Goal: Complete application form

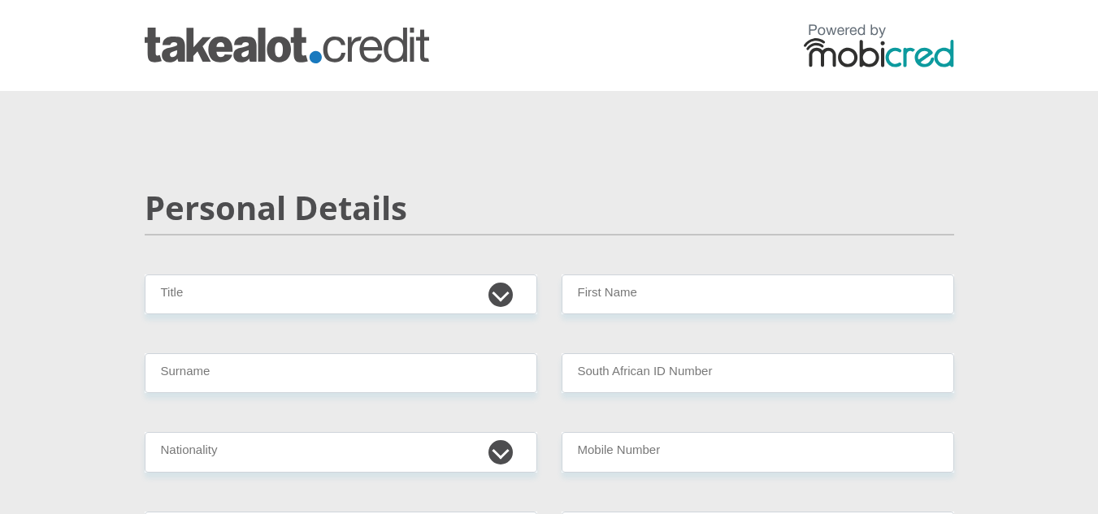
select select "Mr"
click at [145, 275] on select "Mr Ms Mrs Dr [PERSON_NAME]" at bounding box center [341, 295] width 392 height 40
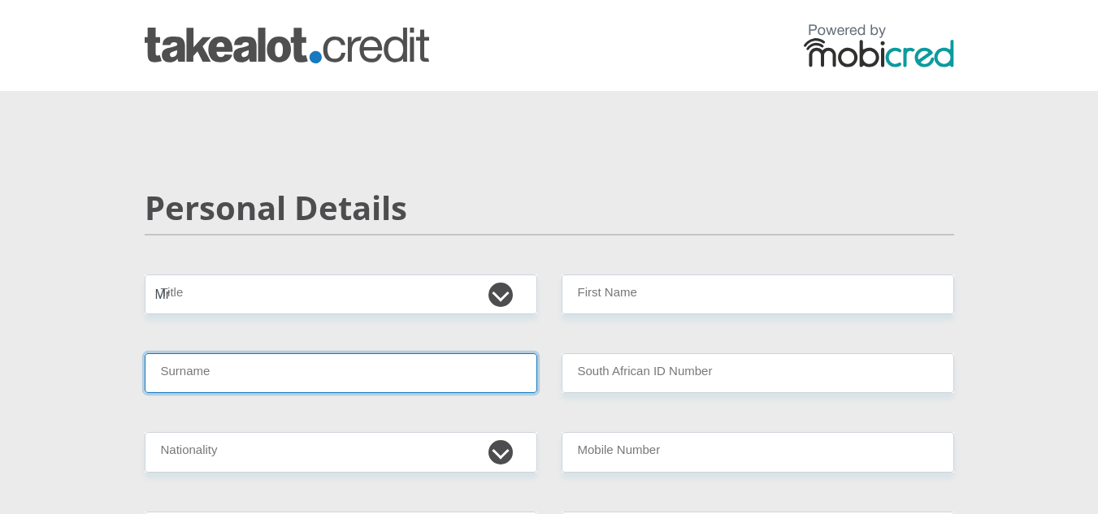
click at [491, 375] on input "Surname" at bounding box center [341, 373] width 392 height 40
type input "Matlatse"
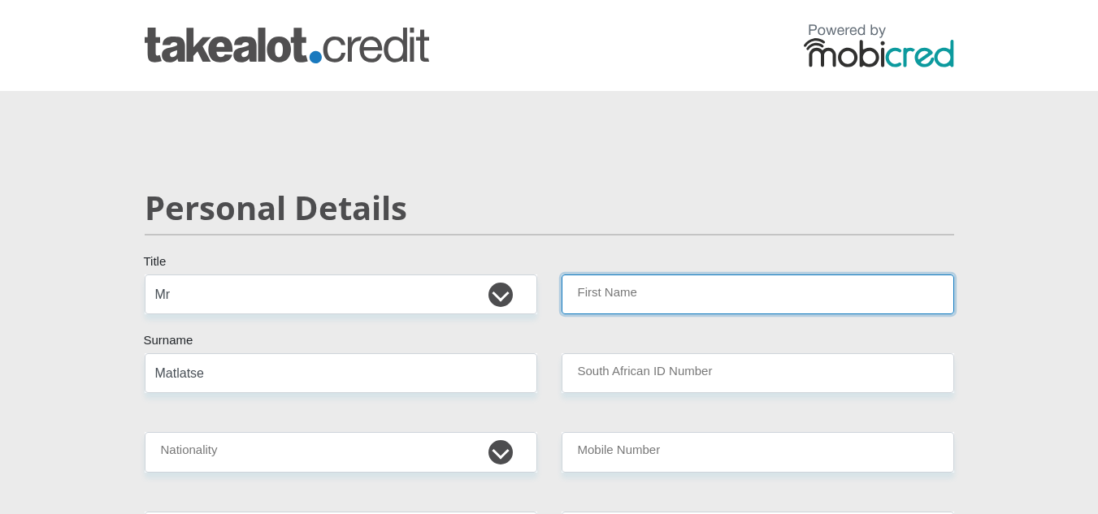
type input "Mapula"
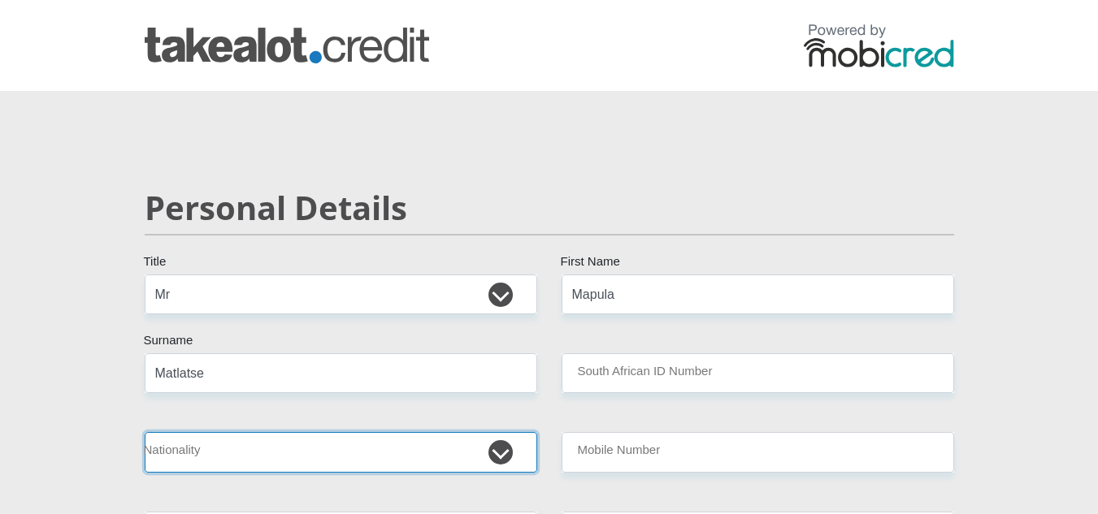
select select "ZAF"
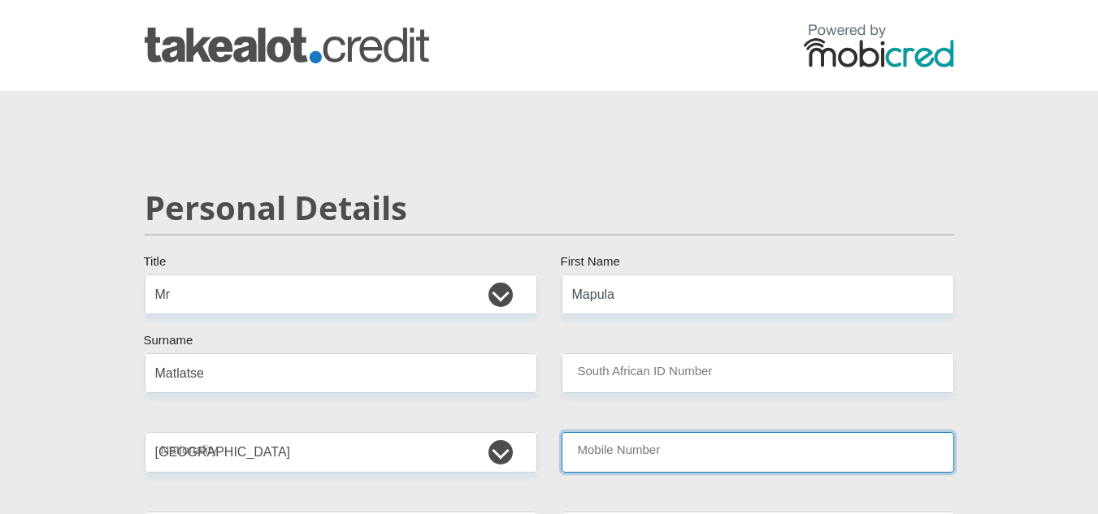
type input "0826146163"
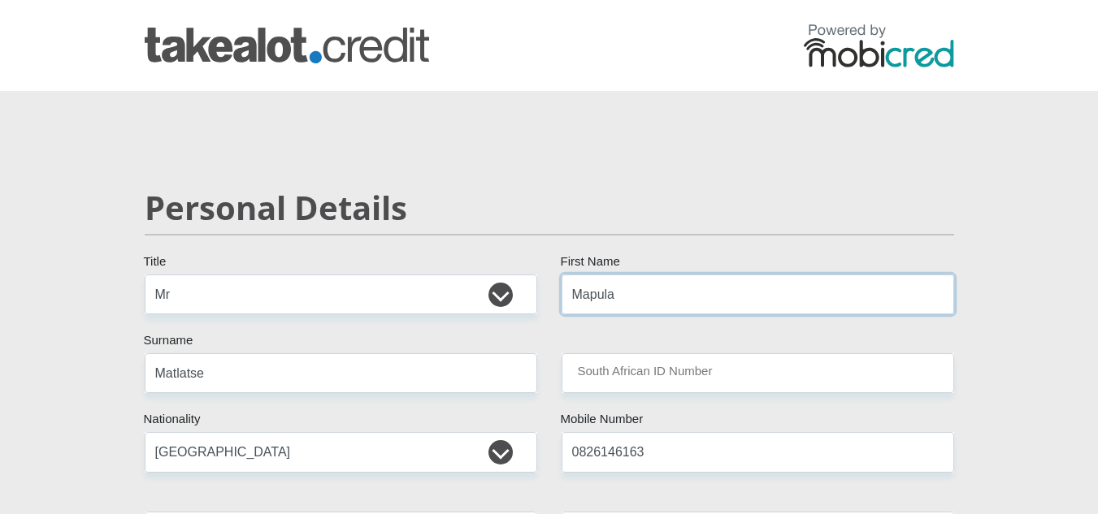
click at [648, 281] on input "Mapula" at bounding box center [757, 295] width 392 height 40
type input "Matsobane"
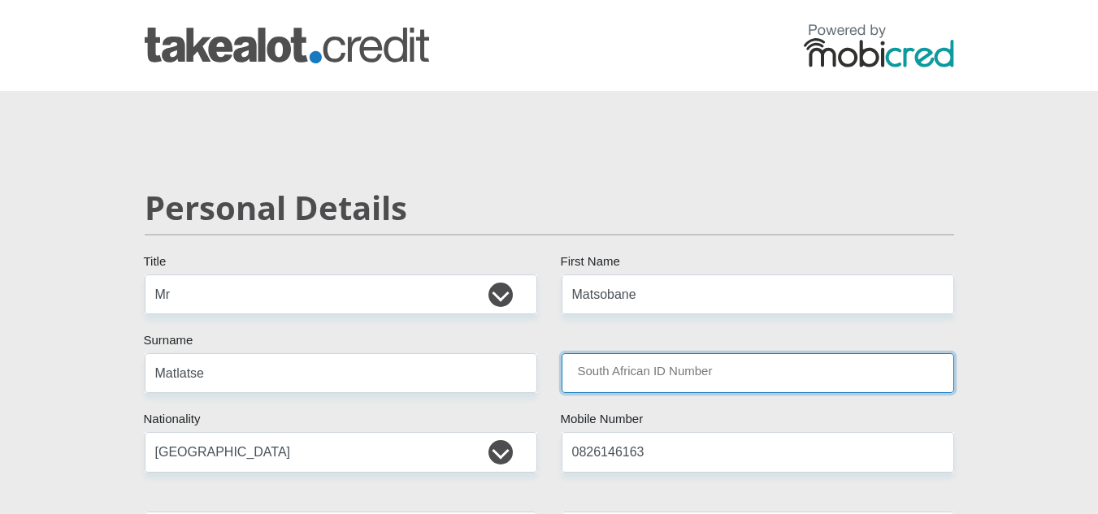
click at [716, 370] on input "South African ID Number" at bounding box center [757, 373] width 392 height 40
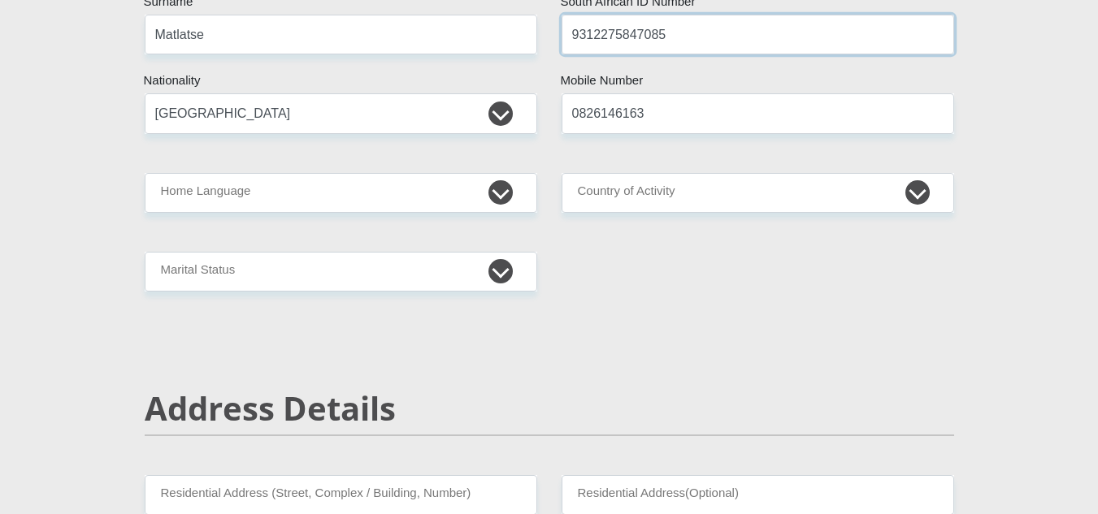
scroll to position [357, 0]
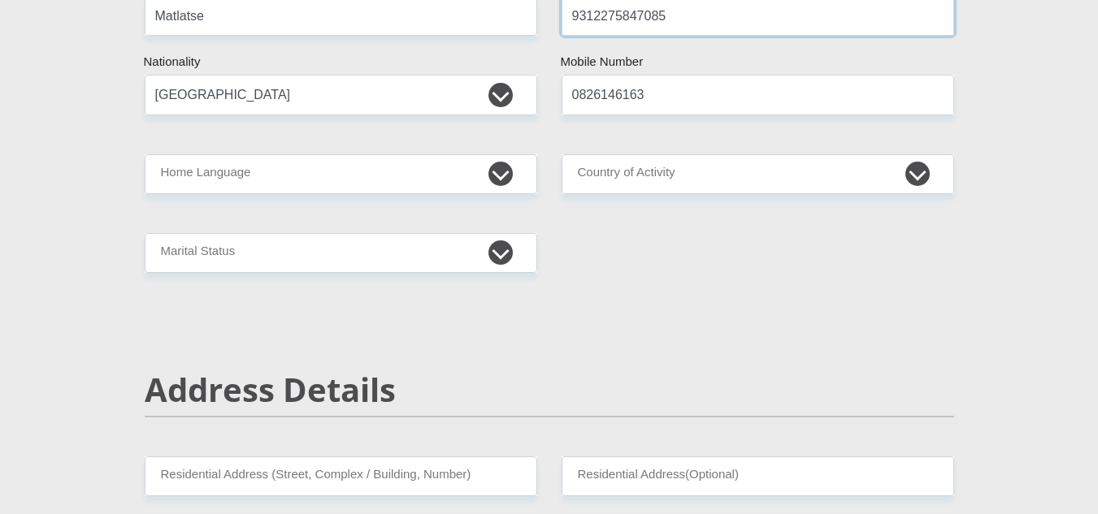
type input "9312275847085"
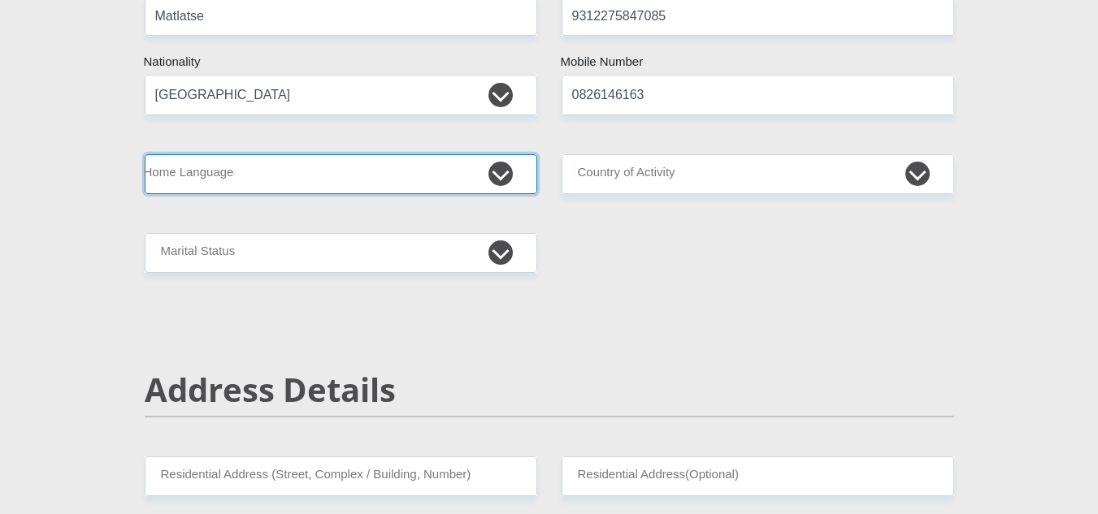
click at [501, 177] on select "Afrikaans English Sepedi South Ndebele Southern Sotho Swati Tsonga Tswana Venda…" at bounding box center [341, 174] width 392 height 40
click at [145, 154] on select "Afrikaans English Sepedi South Ndebele Southern Sotho Swati Tsonga Tswana Venda…" at bounding box center [341, 174] width 392 height 40
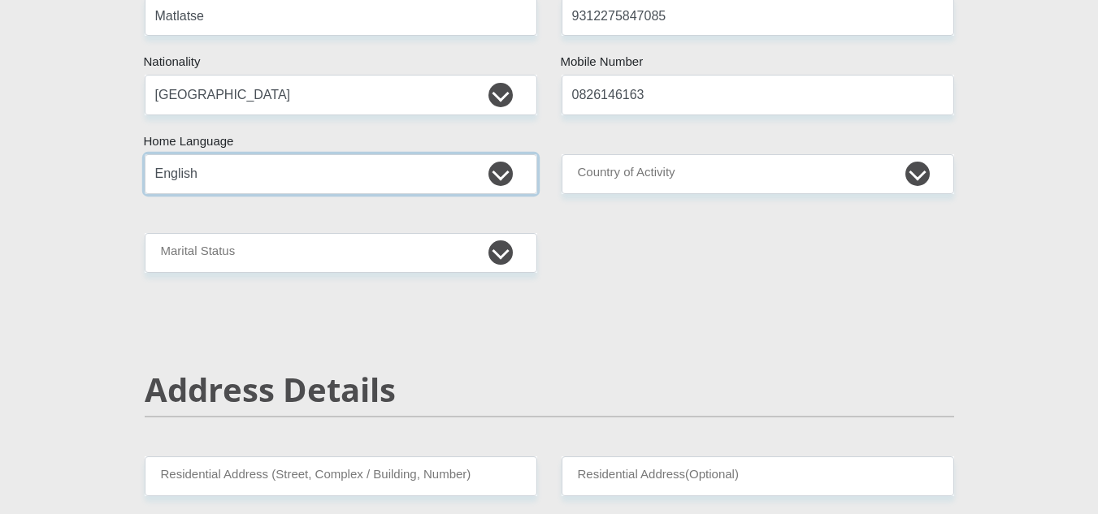
click at [504, 177] on select "Afrikaans English Sepedi South Ndebele Southern Sotho Swati Tsonga Tswana Venda…" at bounding box center [341, 174] width 392 height 40
select select "nso"
click at [145, 154] on select "Afrikaans English Sepedi South Ndebele Southern Sotho Swati Tsonga Tswana Venda…" at bounding box center [341, 174] width 392 height 40
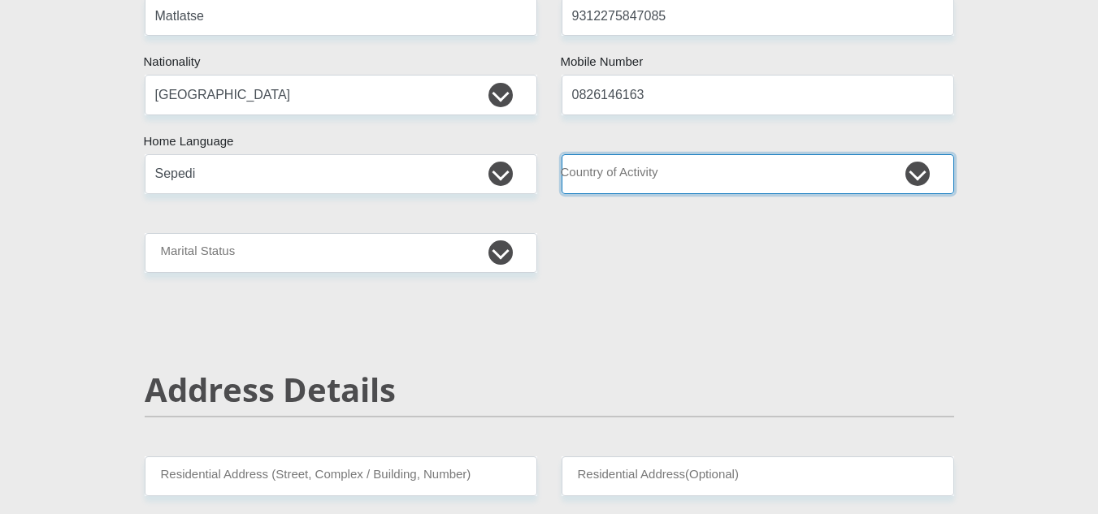
click at [622, 181] on select "[GEOGRAPHIC_DATA] [GEOGRAPHIC_DATA] [GEOGRAPHIC_DATA] [GEOGRAPHIC_DATA] [GEOGRA…" at bounding box center [757, 174] width 392 height 40
select select "ZAF"
click at [561, 154] on select "[GEOGRAPHIC_DATA] [GEOGRAPHIC_DATA] [GEOGRAPHIC_DATA] [GEOGRAPHIC_DATA] [GEOGRA…" at bounding box center [757, 174] width 392 height 40
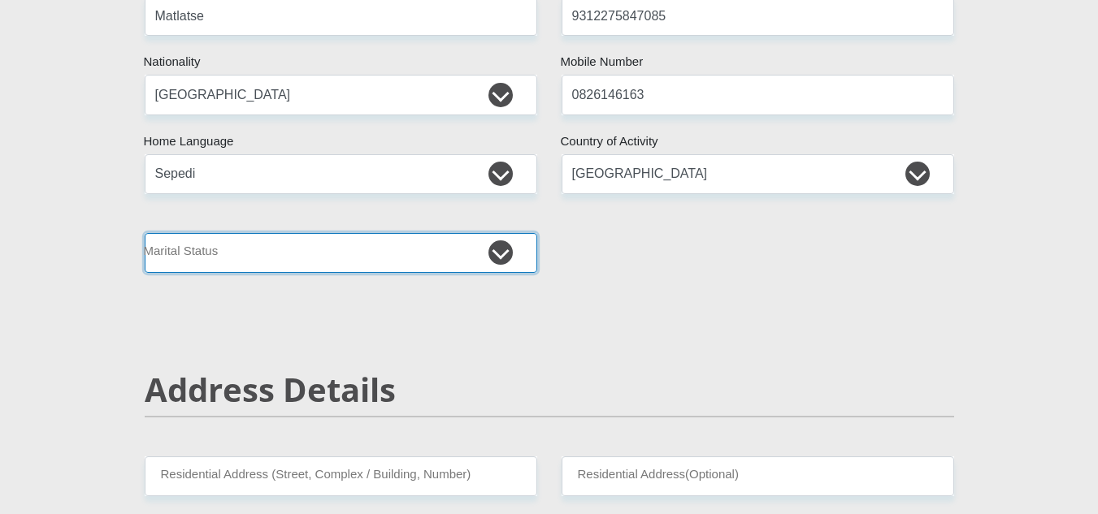
click at [488, 248] on select "Married ANC Single Divorced Widowed Married COP or Customary Law" at bounding box center [341, 253] width 392 height 40
select select "5"
click at [145, 233] on select "Married ANC Single Divorced Widowed Married COP or Customary Law" at bounding box center [341, 253] width 392 height 40
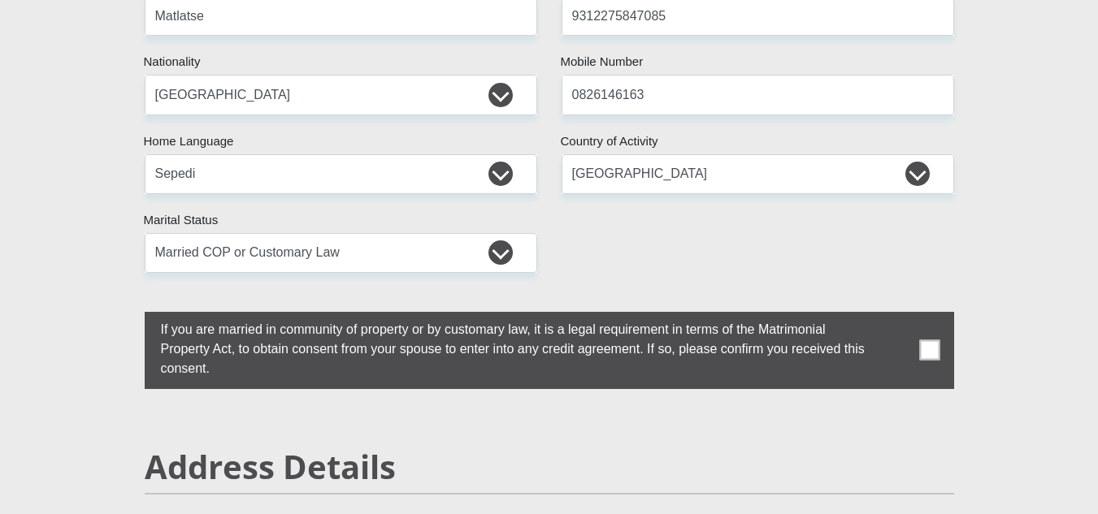
click at [926, 349] on span at bounding box center [929, 350] width 20 height 20
click at [128, 316] on input "checkbox" at bounding box center [128, 316] width 0 height 0
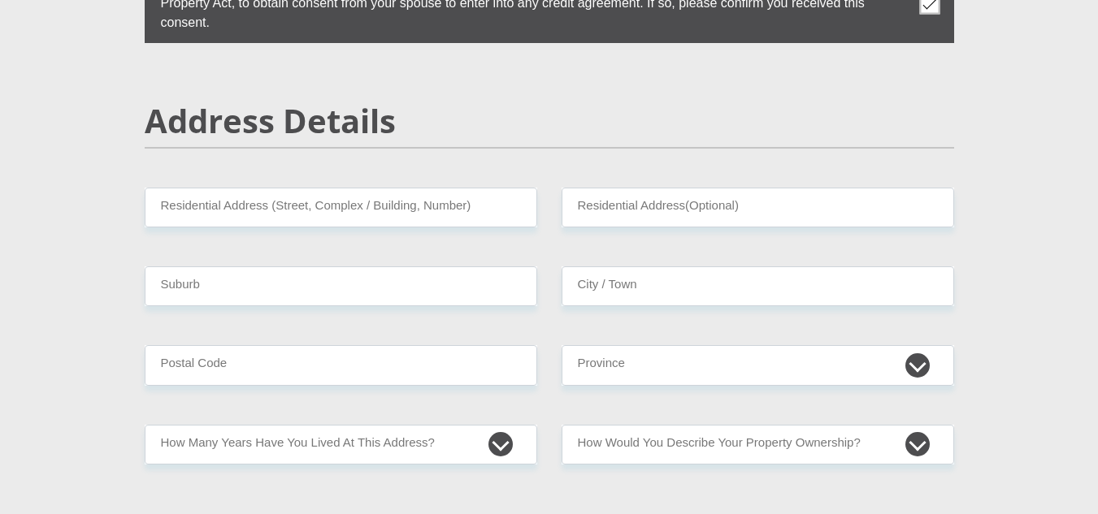
scroll to position [769, 0]
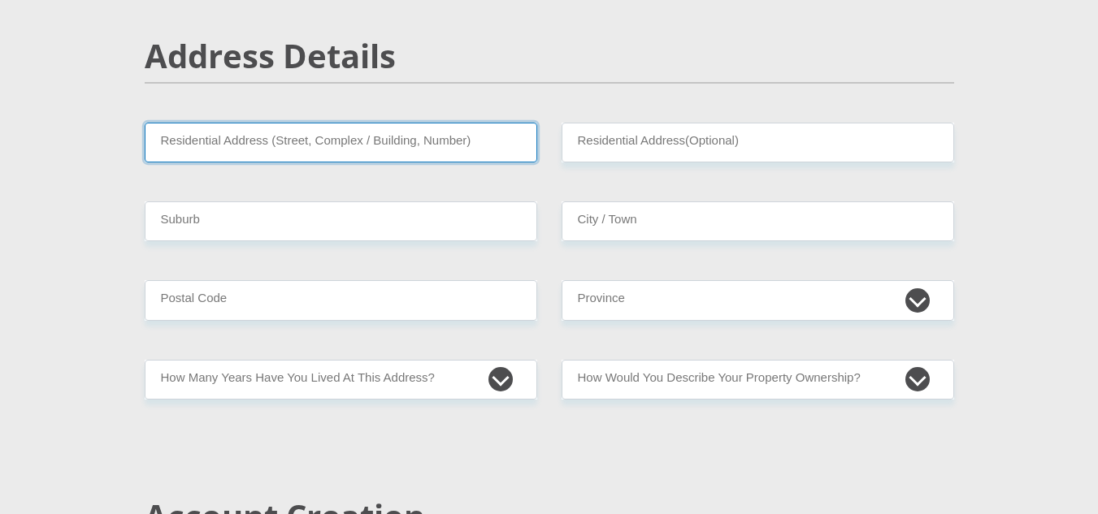
click at [449, 151] on input "Residential Address (Street, Complex / Building, Number)" at bounding box center [341, 143] width 392 height 40
type input "10158 MOOIPLAAS"
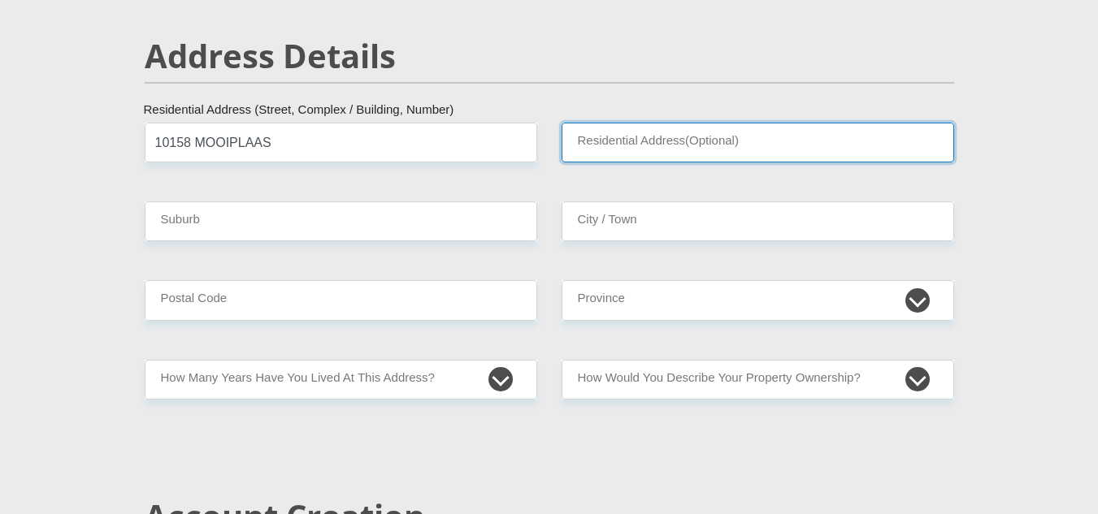
type input "MOLAPO MATEBELE"
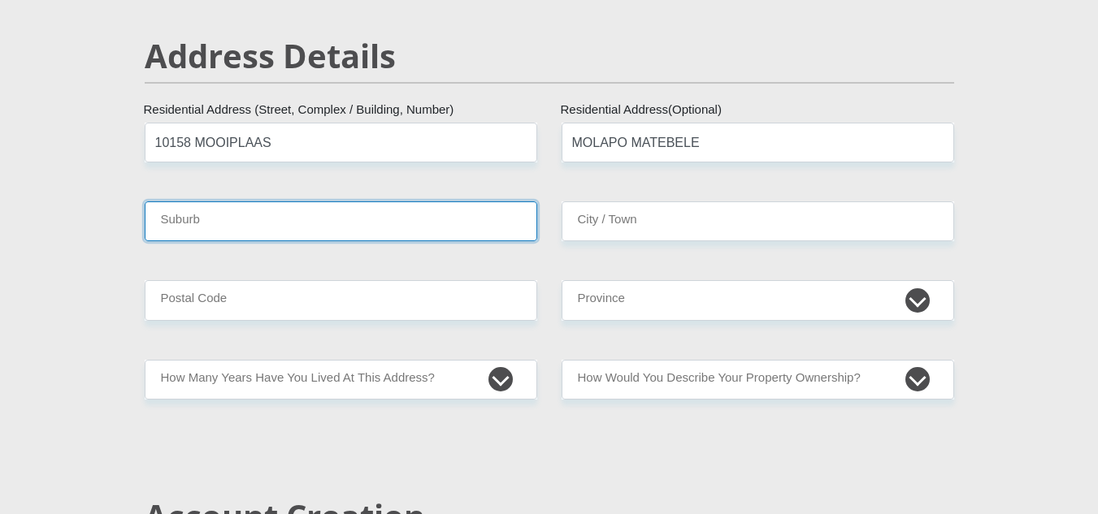
type input "POLOKWANE"
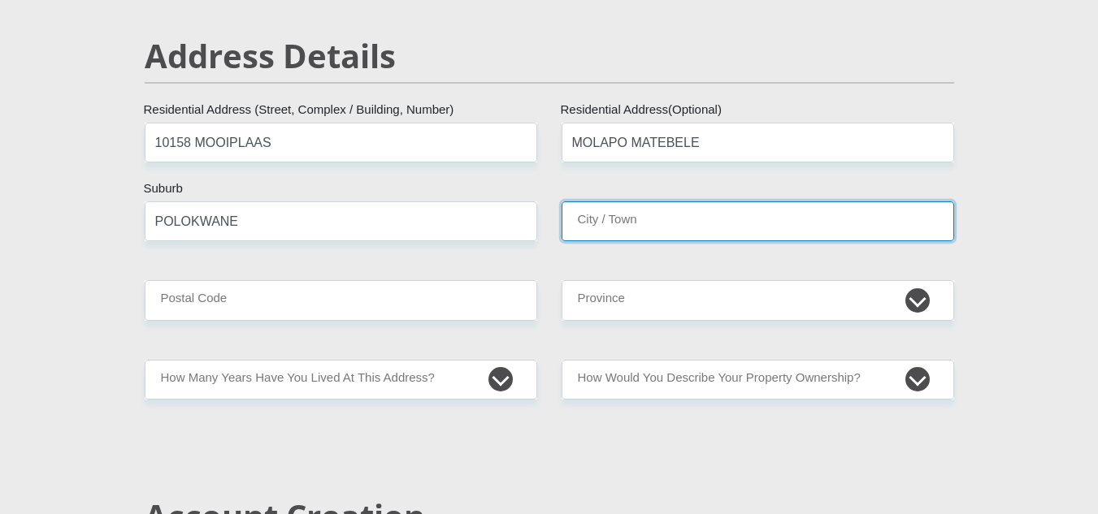
type input "POLOKWANE"
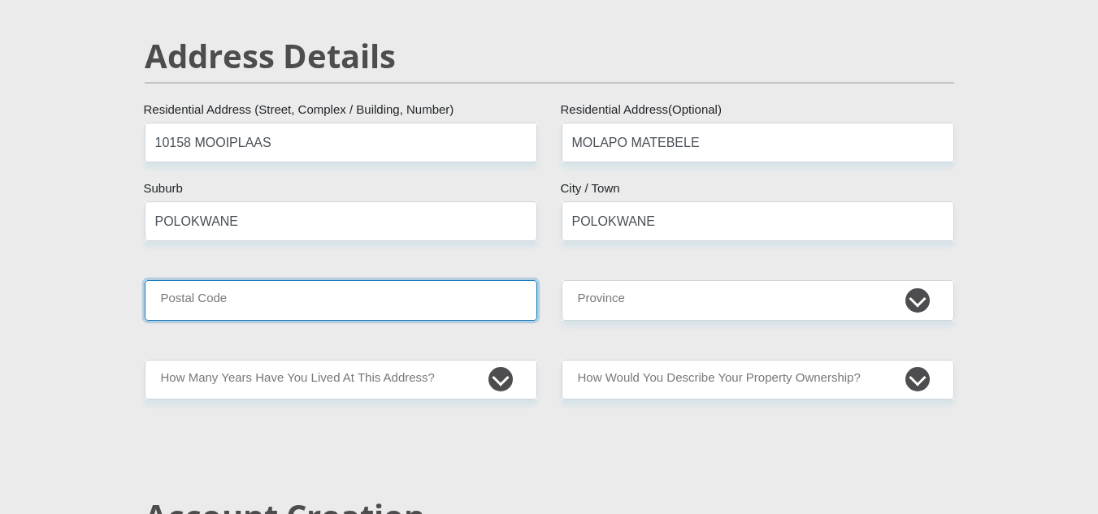
type input "0745"
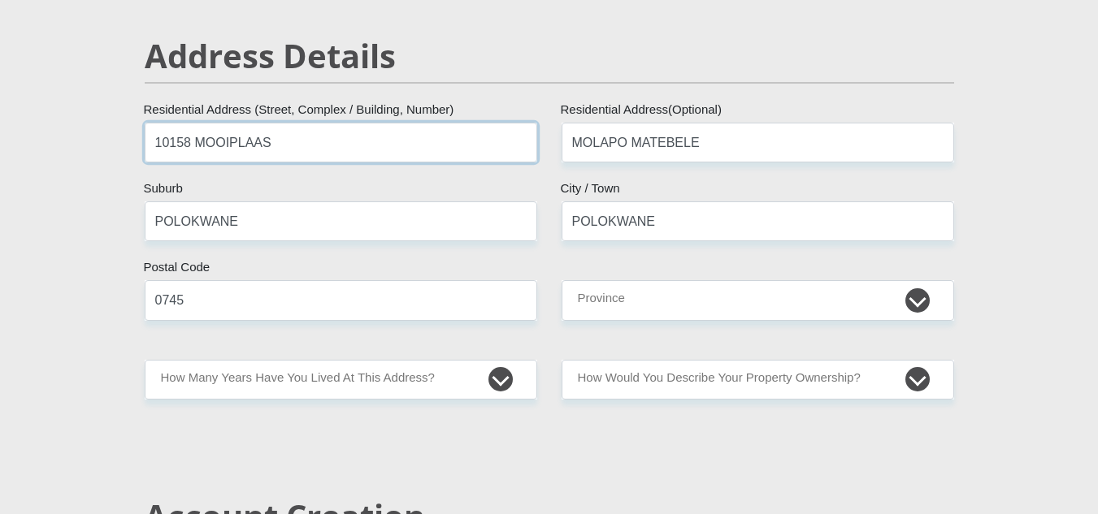
click at [186, 144] on input "10158 MOOIPLAAS" at bounding box center [341, 143] width 392 height 40
click at [311, 150] on input "10021 MOOIPLAAS" at bounding box center [341, 143] width 392 height 40
type input "10021 Staanplaas"
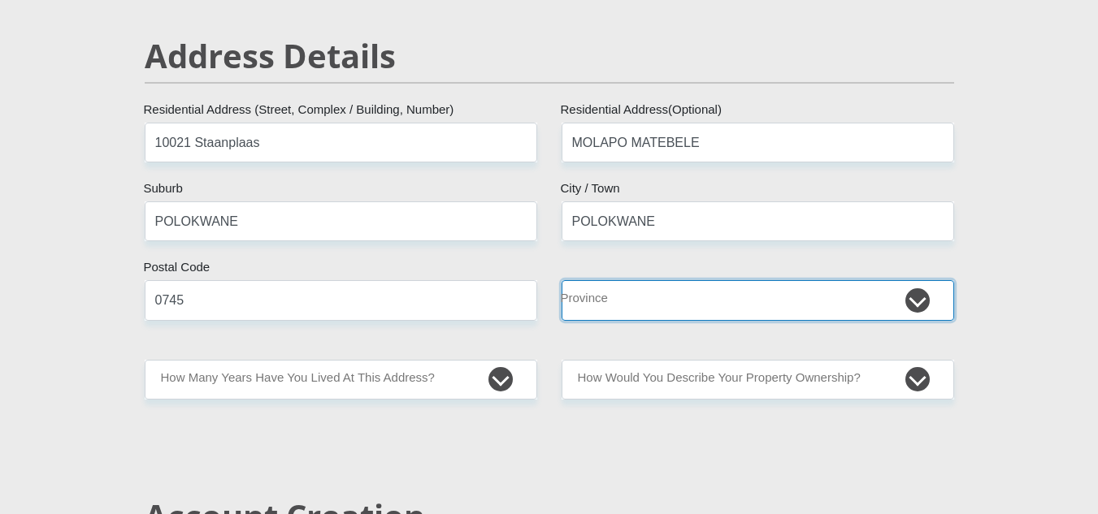
click at [655, 310] on select "Eastern Cape Free State [GEOGRAPHIC_DATA] [GEOGRAPHIC_DATA][DATE] [GEOGRAPHIC_D…" at bounding box center [757, 300] width 392 height 40
select select "Limpopo"
click at [561, 280] on select "Eastern Cape Free State [GEOGRAPHIC_DATA] [GEOGRAPHIC_DATA][DATE] [GEOGRAPHIC_D…" at bounding box center [757, 300] width 392 height 40
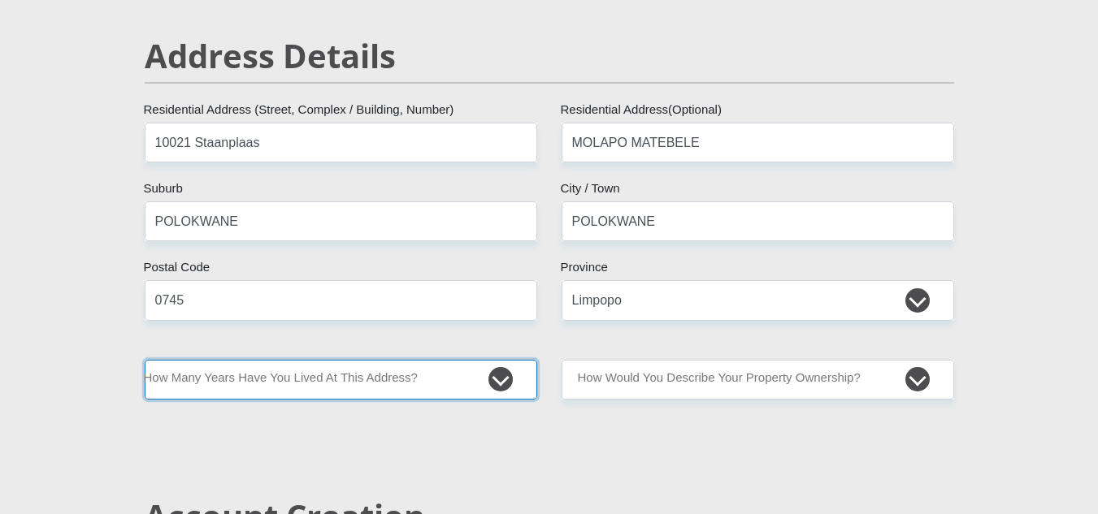
click at [514, 390] on select "less than 1 year 1-3 years 3-5 years 5+ years" at bounding box center [341, 380] width 392 height 40
select select "5"
click at [145, 360] on select "less than 1 year 1-3 years 3-5 years 5+ years" at bounding box center [341, 380] width 392 height 40
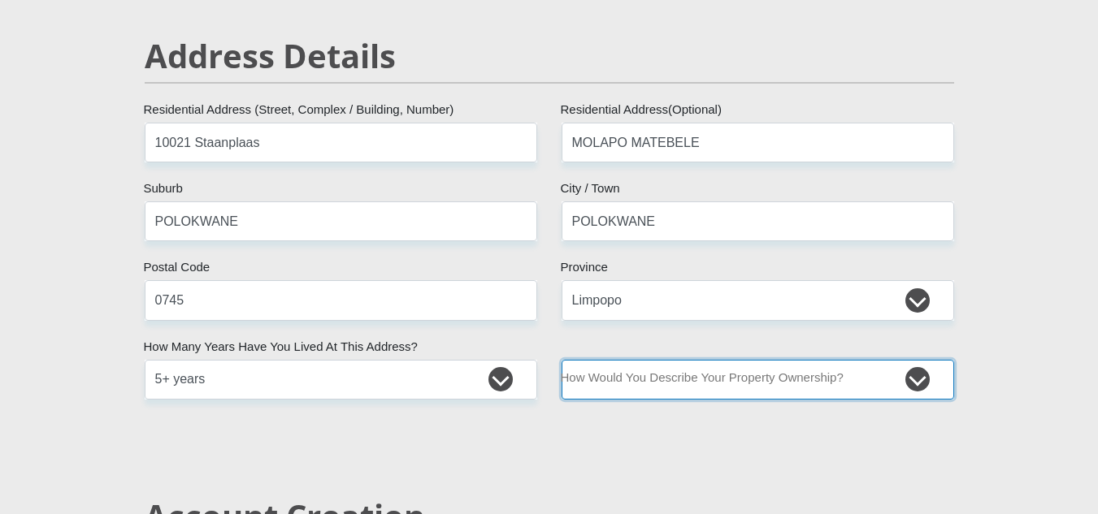
click at [607, 382] on select "Owned Rented Family Owned Company Dwelling" at bounding box center [757, 380] width 392 height 40
select select "parents"
click at [561, 360] on select "Owned Rented Family Owned Company Dwelling" at bounding box center [757, 380] width 392 height 40
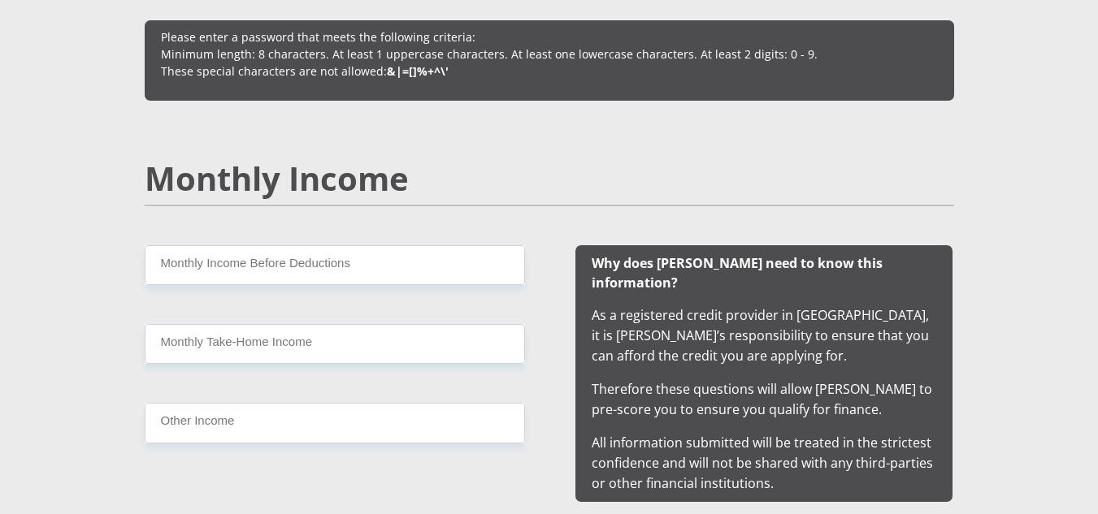
scroll to position [1505, 0]
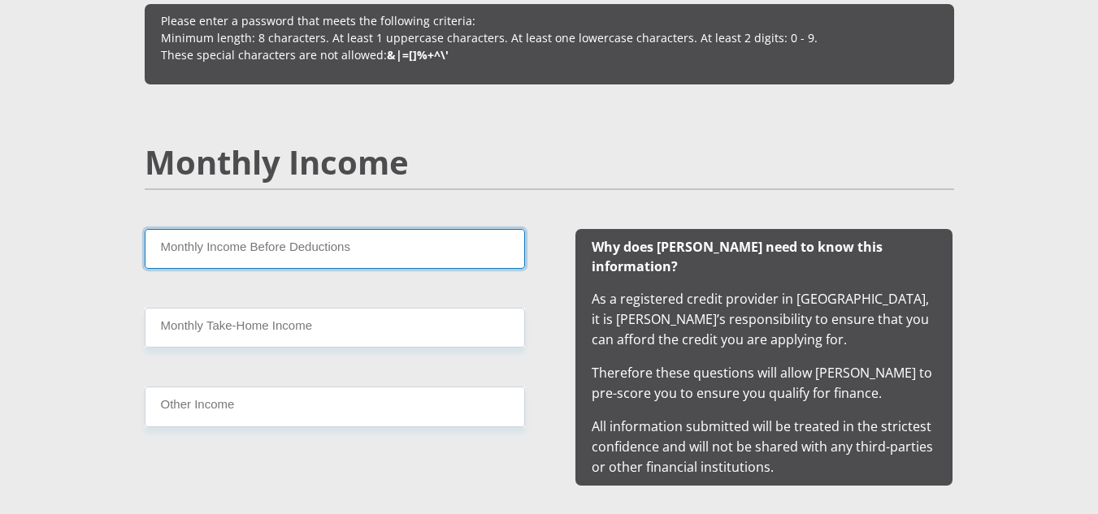
click at [411, 256] on input "Monthly Income Before Deductions" at bounding box center [335, 249] width 380 height 40
type input "5"
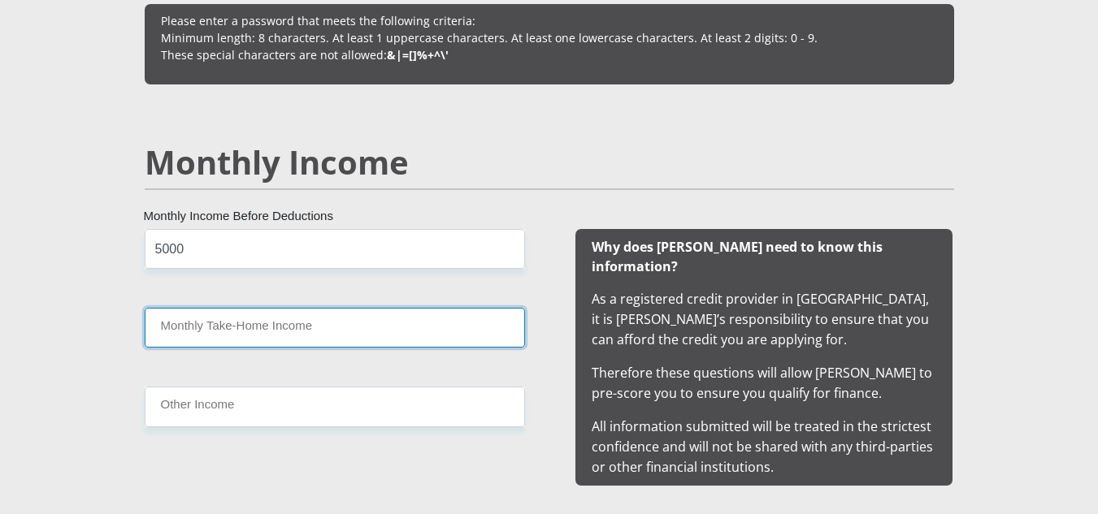
click at [385, 321] on input "Monthly Take-Home Income" at bounding box center [335, 328] width 380 height 40
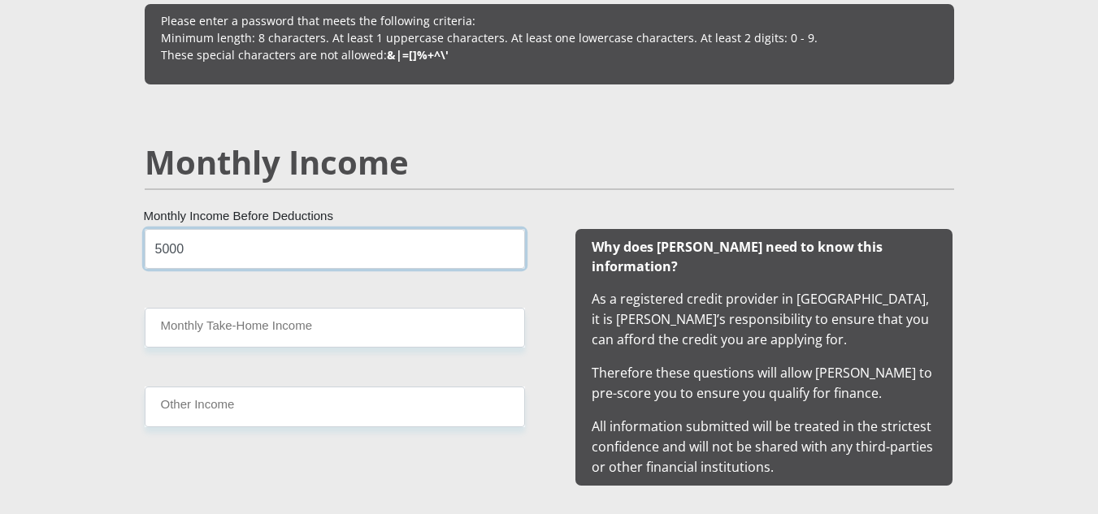
click at [335, 234] on input "5000" at bounding box center [335, 249] width 380 height 40
type input "5"
type input "6500"
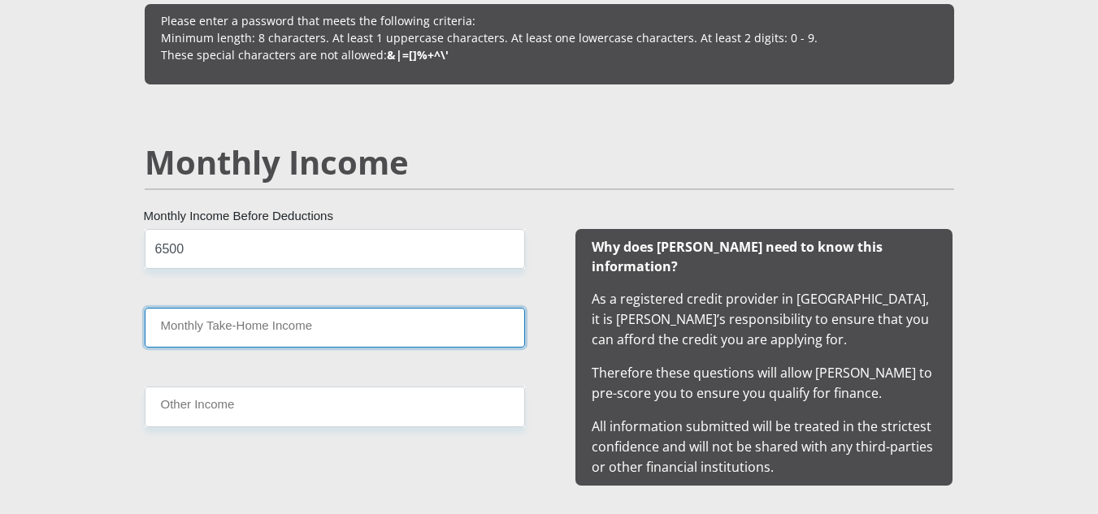
click at [316, 335] on input "Monthly Take-Home Income" at bounding box center [335, 328] width 380 height 40
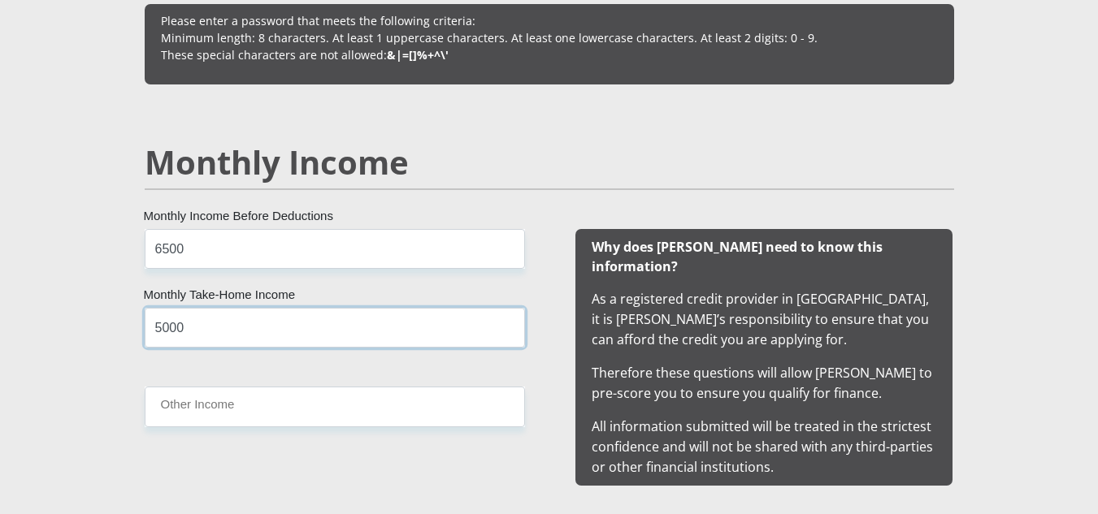
type input "5000"
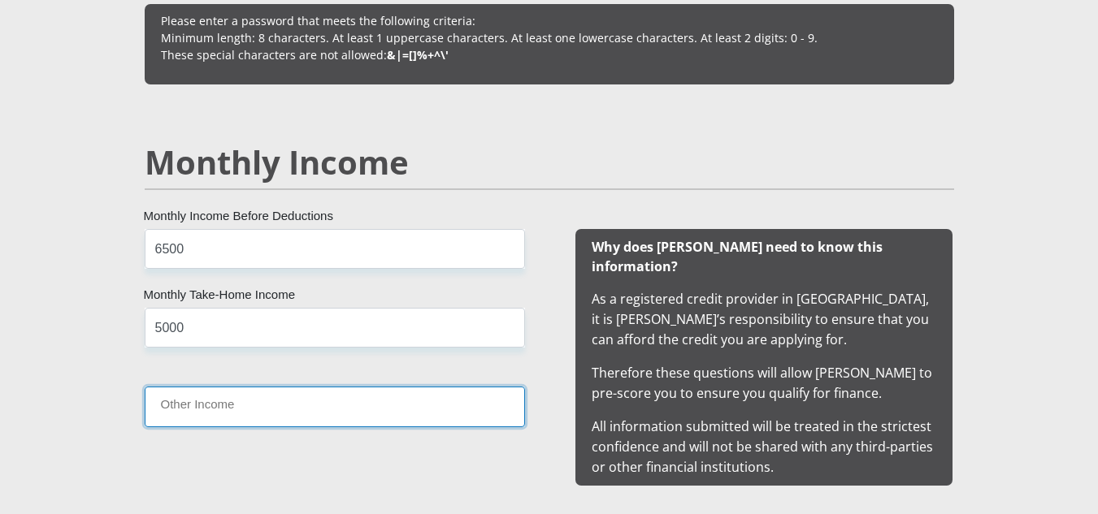
click at [314, 405] on input "Other Income" at bounding box center [335, 407] width 380 height 40
type input "1000"
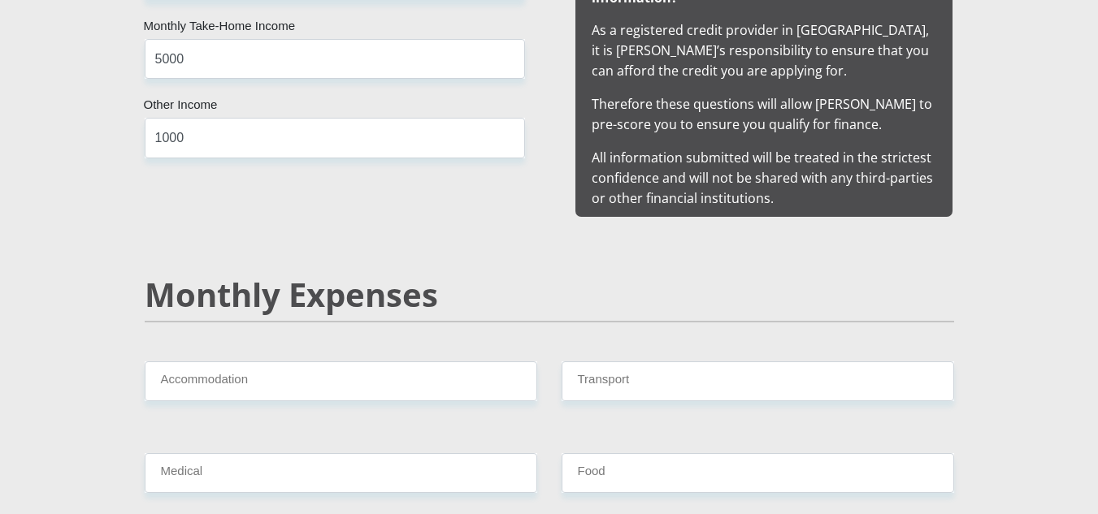
scroll to position [1798, 0]
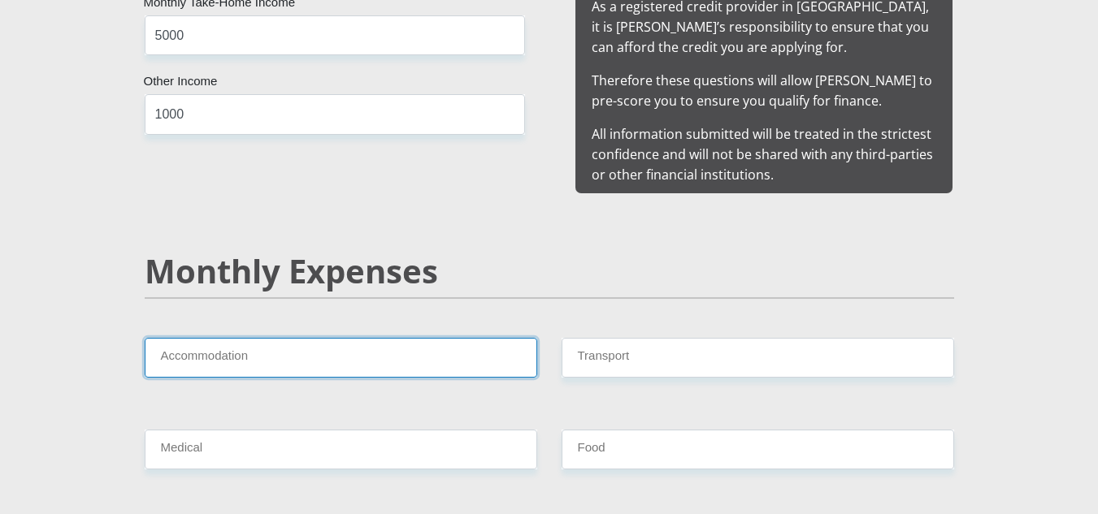
click at [258, 341] on input "Accommodation" at bounding box center [341, 358] width 392 height 40
type input "0"
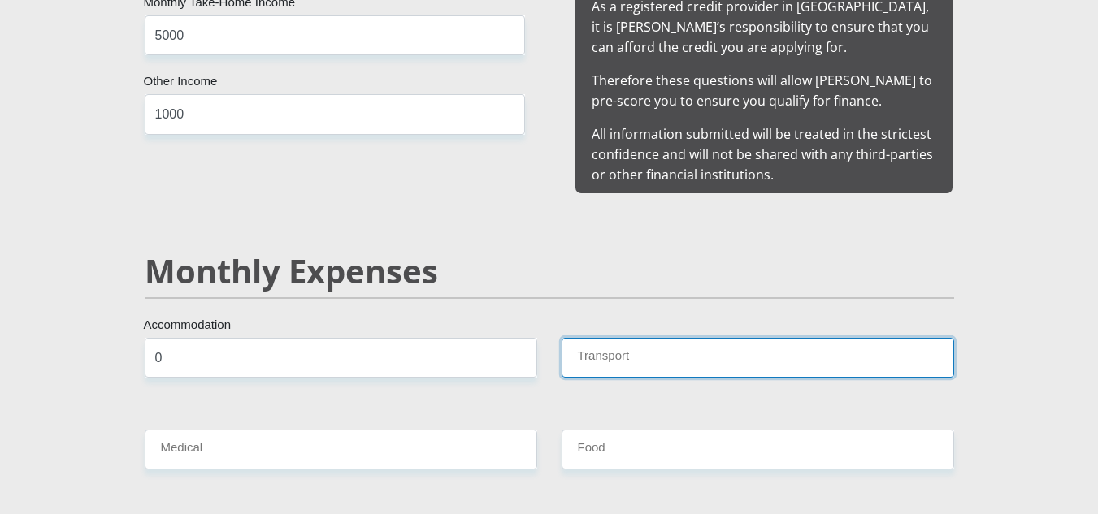
click at [597, 354] on input "Transport" at bounding box center [757, 358] width 392 height 40
type input "500"
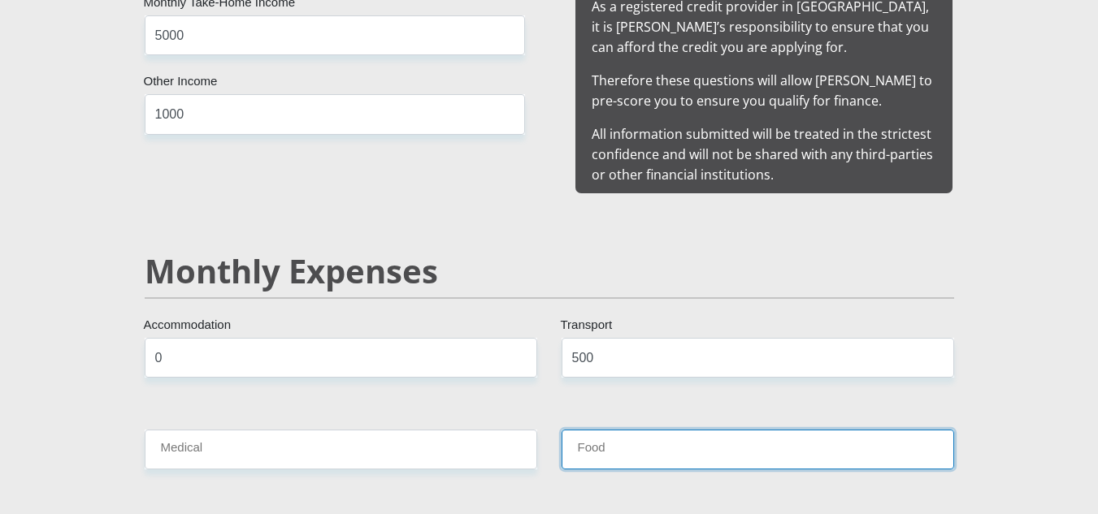
click at [642, 436] on input "Food" at bounding box center [757, 450] width 392 height 40
type input "1000"
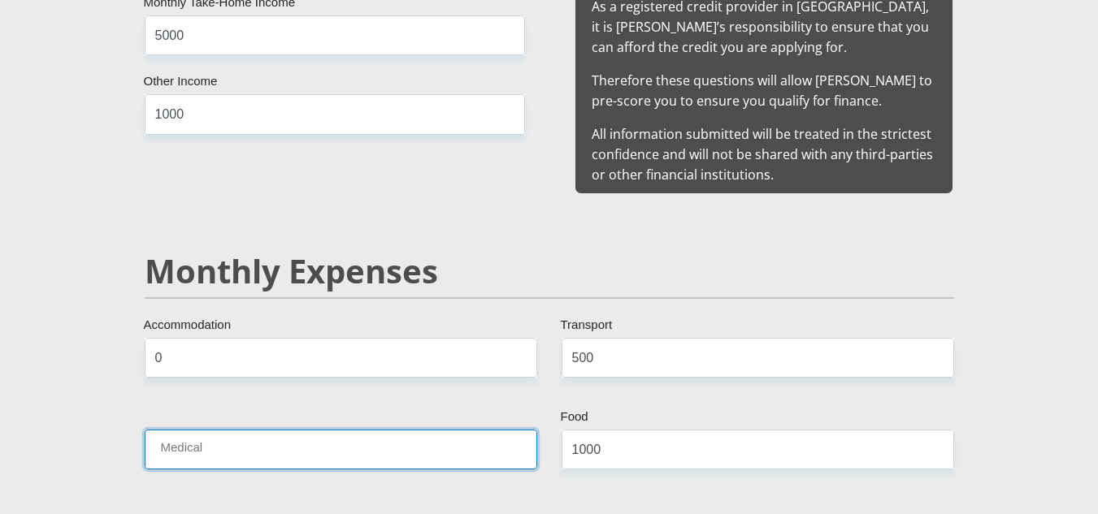
click at [492, 430] on input "Medical" at bounding box center [341, 450] width 392 height 40
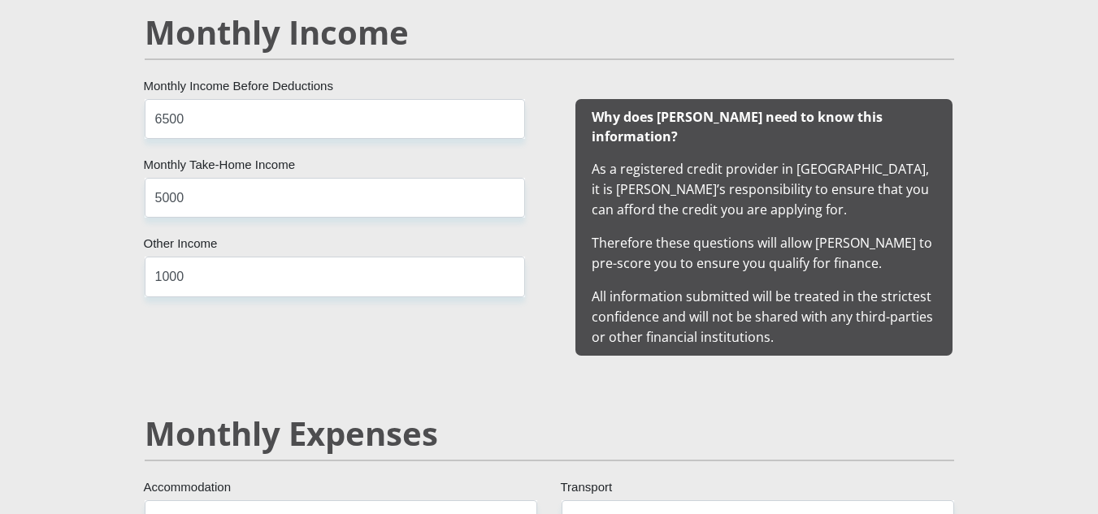
scroll to position [1570, 0]
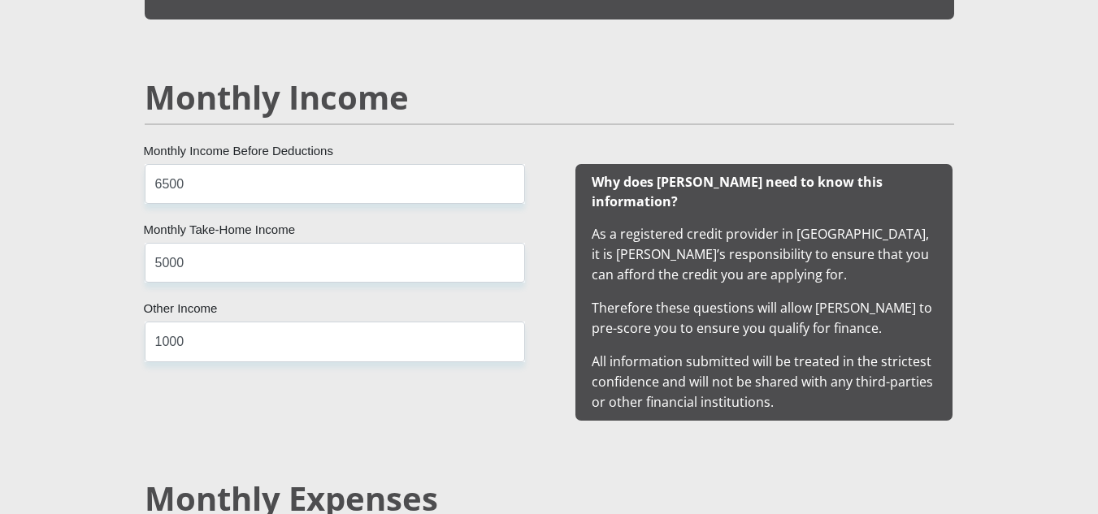
type input "200"
click at [188, 266] on input "5000" at bounding box center [335, 263] width 380 height 40
type input "5"
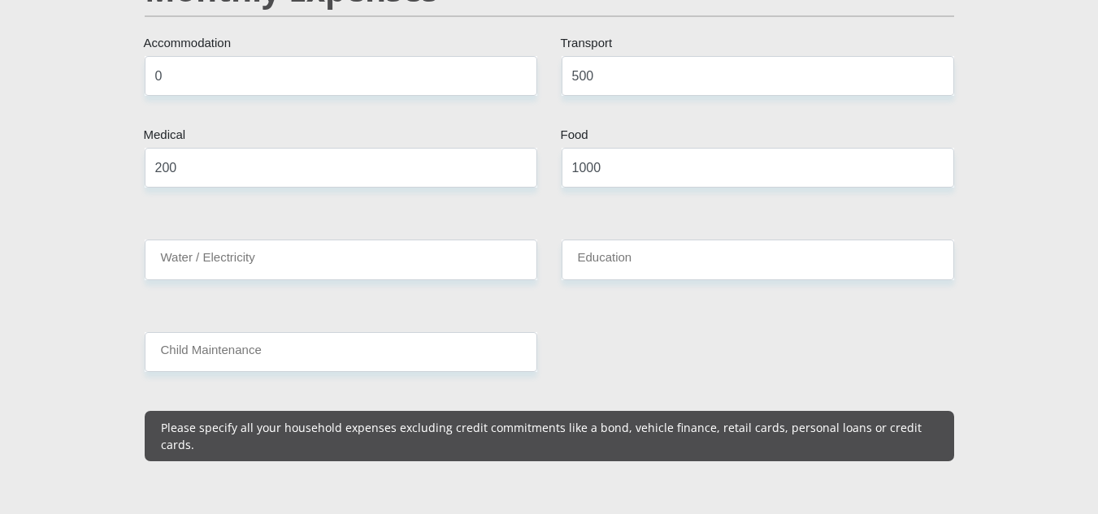
scroll to position [2090, 0]
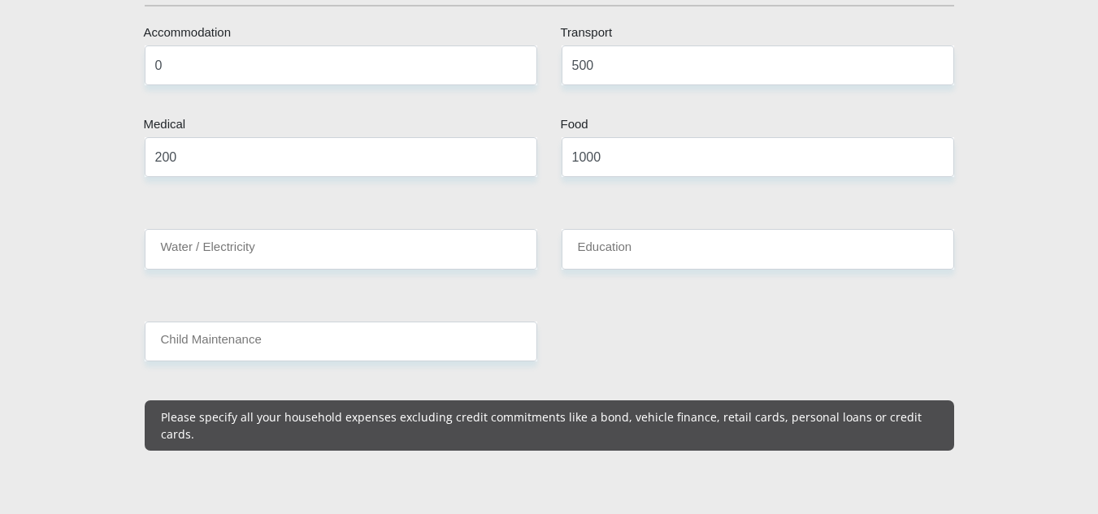
type input "6000"
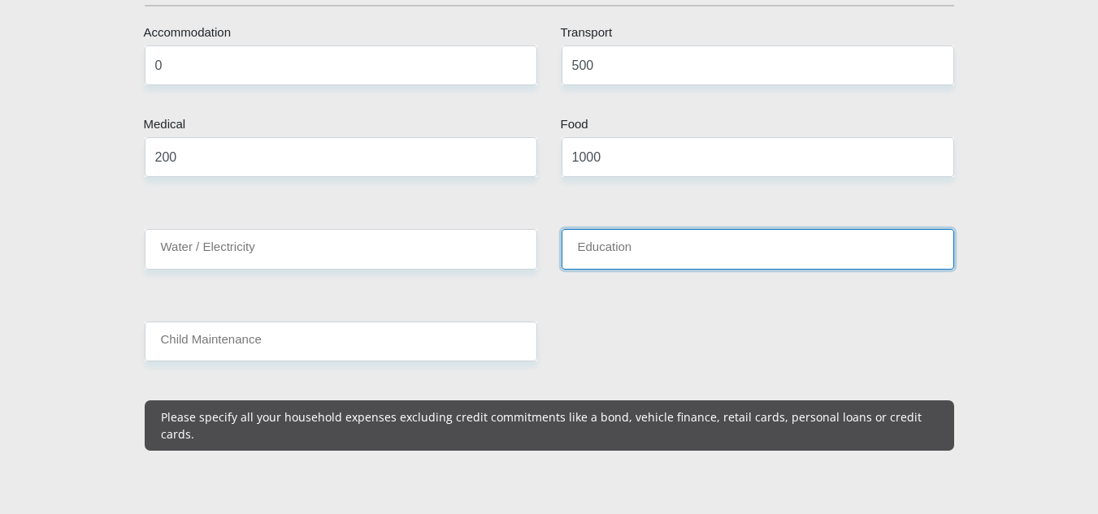
click at [598, 241] on input "Education" at bounding box center [757, 249] width 392 height 40
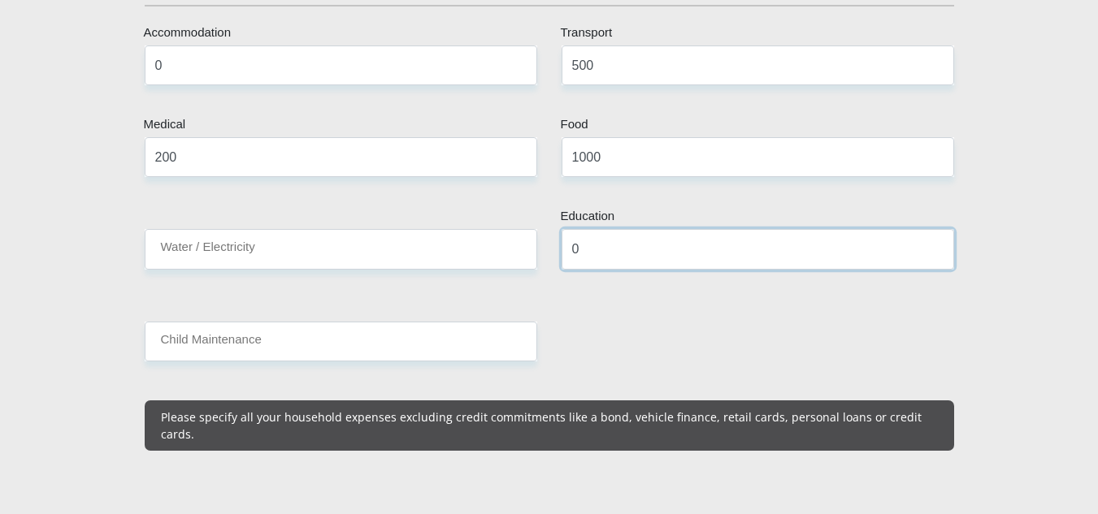
type input "0"
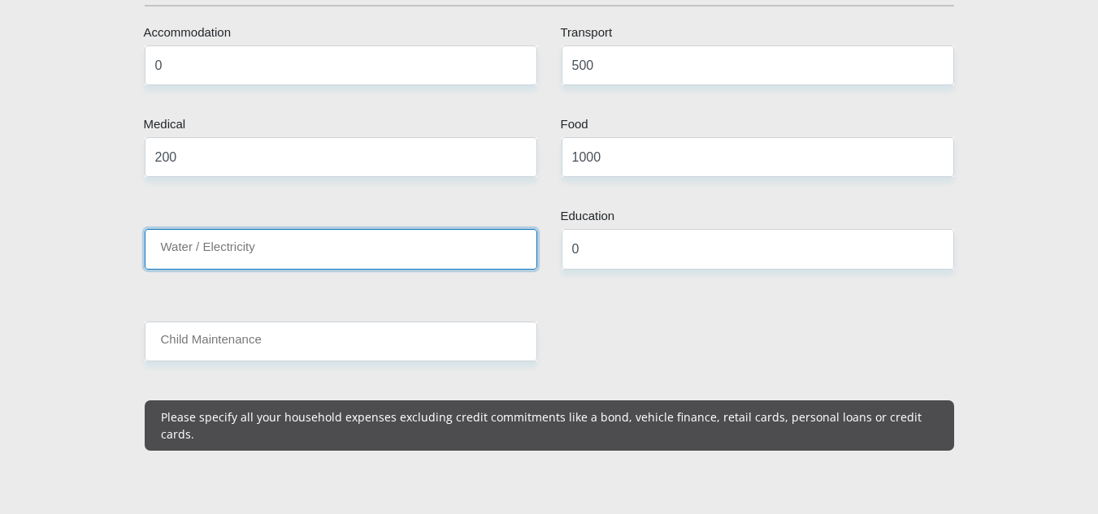
click at [520, 236] on input "Water / Electricity" at bounding box center [341, 249] width 392 height 40
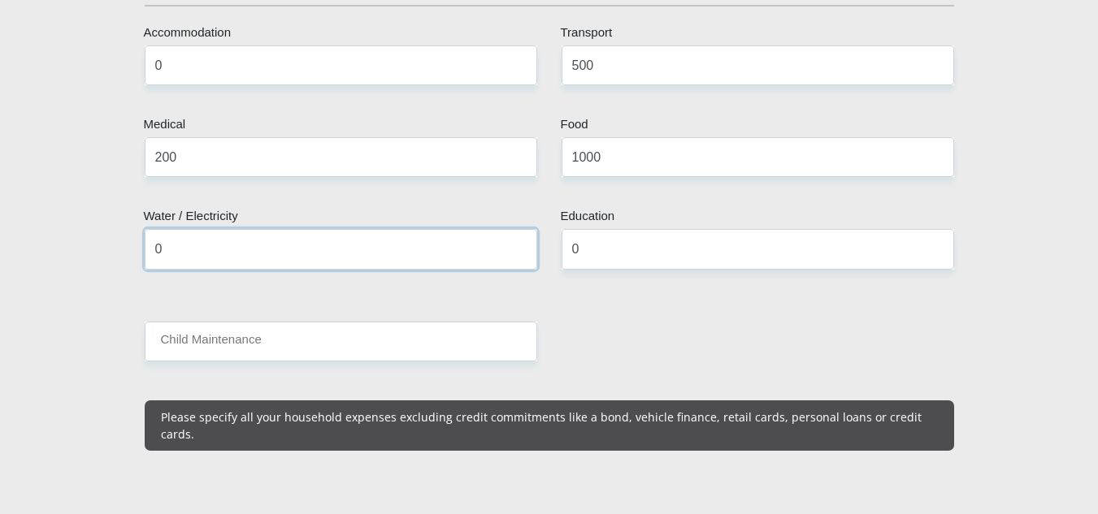
type input "0"
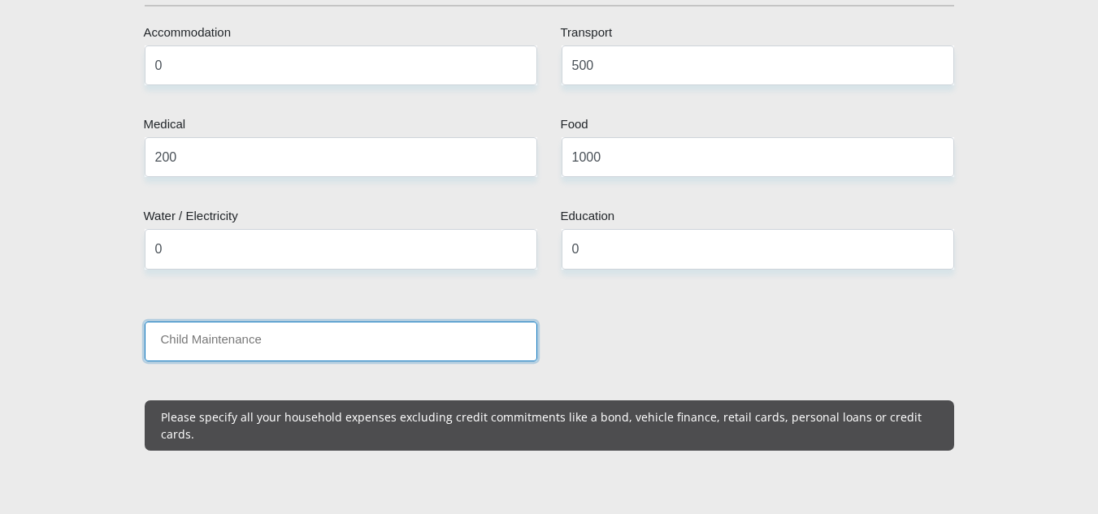
click at [433, 322] on input "Child Maintenance" at bounding box center [341, 342] width 392 height 40
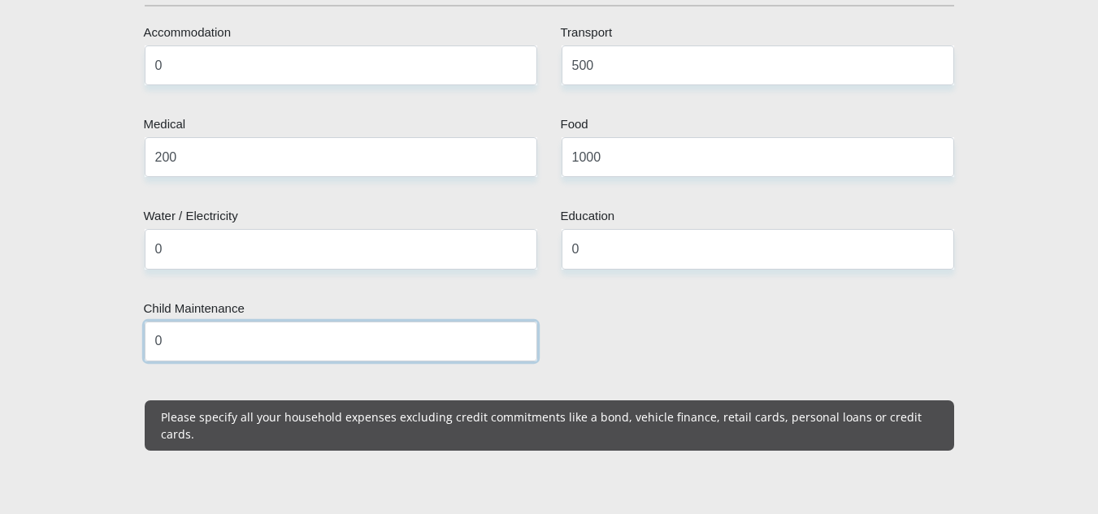
type input "0"
click at [579, 139] on input "1000" at bounding box center [757, 157] width 392 height 40
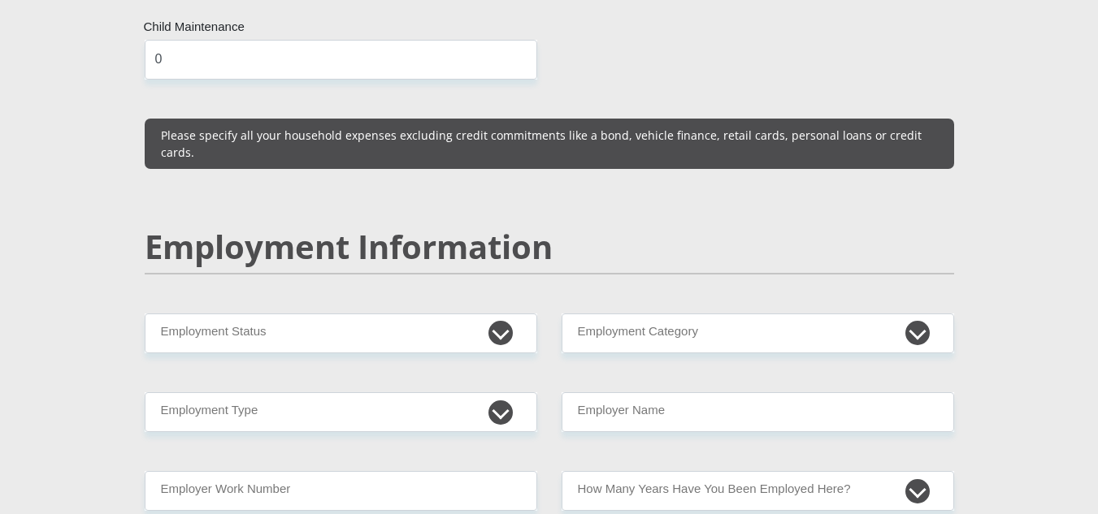
scroll to position [2437, 0]
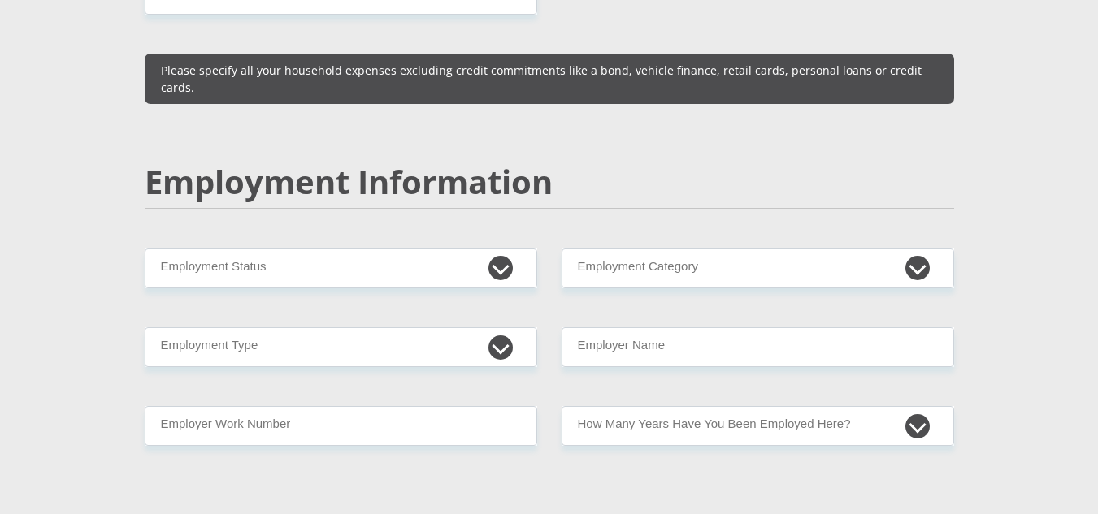
type input "15000"
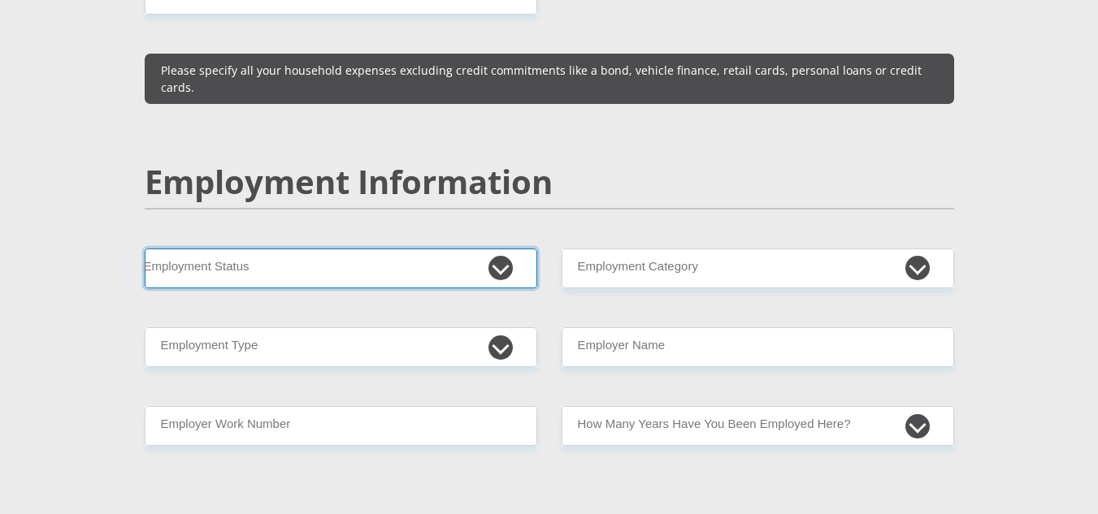
click at [424, 249] on select "Permanent/Full-time Part-time/Casual [DEMOGRAPHIC_DATA] Worker Self-Employed Ho…" at bounding box center [341, 269] width 392 height 40
select select "4"
click at [145, 249] on select "Permanent/Full-time Part-time/Casual [DEMOGRAPHIC_DATA] Worker Self-Employed Ho…" at bounding box center [341, 269] width 392 height 40
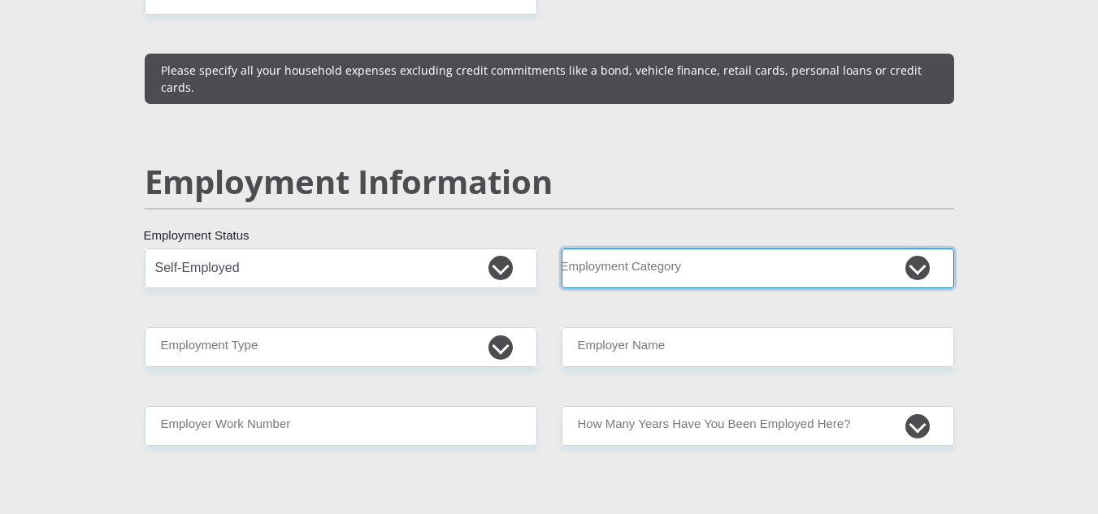
click at [739, 249] on select "AGRICULTURE ALCOHOL & TOBACCO CONSTRUCTION MATERIALS METALLURGY EQUIPMENT FOR R…" at bounding box center [757, 269] width 392 height 40
select select "28"
click at [561, 249] on select "AGRICULTURE ALCOHOL & TOBACCO CONSTRUCTION MATERIALS METALLURGY EQUIPMENT FOR R…" at bounding box center [757, 269] width 392 height 40
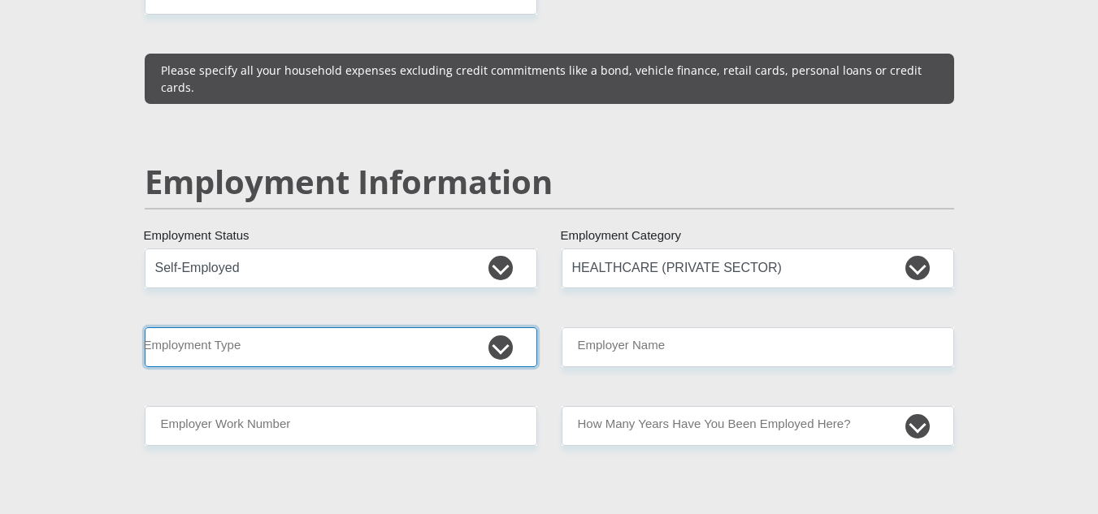
click at [461, 327] on select "College/Lecturer Craft Seller Creative Driver Executive Farmer Forces - Non Com…" at bounding box center [341, 347] width 392 height 40
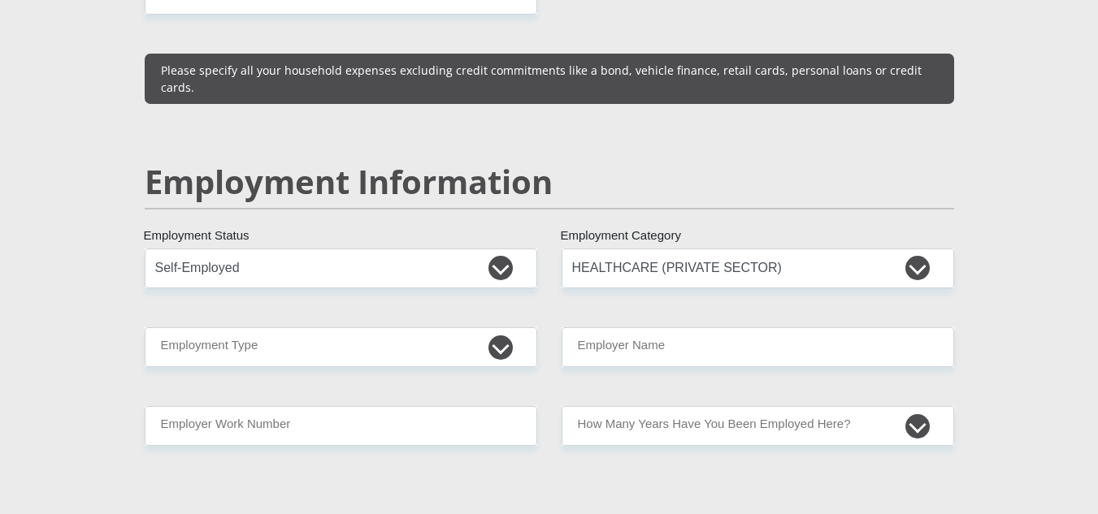
click at [50, 302] on section "Personal Details Mr Ms Mrs Dr [PERSON_NAME] Title Matsobane First Name Matlatse…" at bounding box center [549, 205] width 1098 height 5102
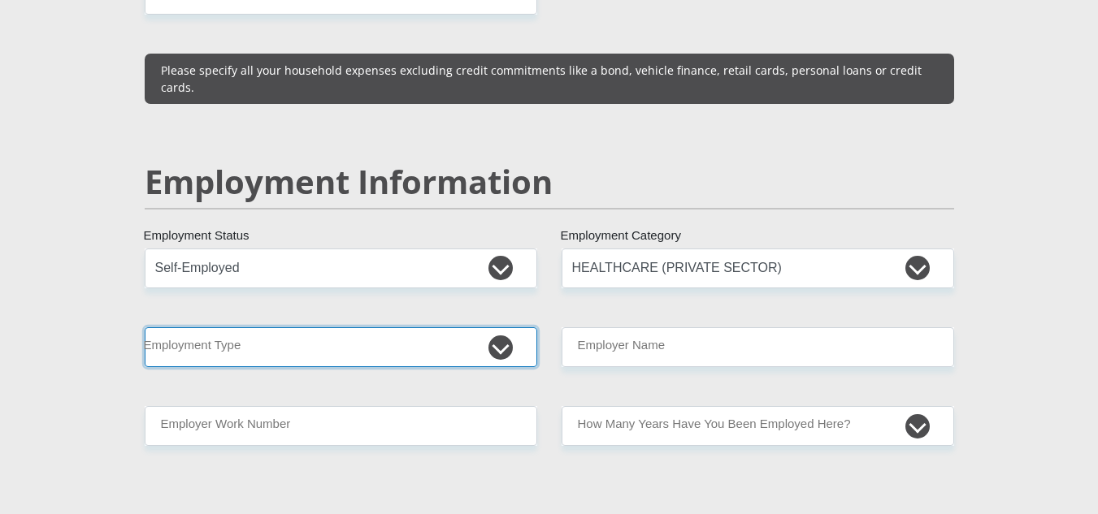
click at [430, 327] on select "College/Lecturer Craft Seller Creative Driver Executive Farmer Forces - Non Com…" at bounding box center [341, 347] width 392 height 40
select select "Licenced Professional"
click at [145, 327] on select "College/Lecturer Craft Seller Creative Driver Executive Farmer Forces - Non Com…" at bounding box center [341, 347] width 392 height 40
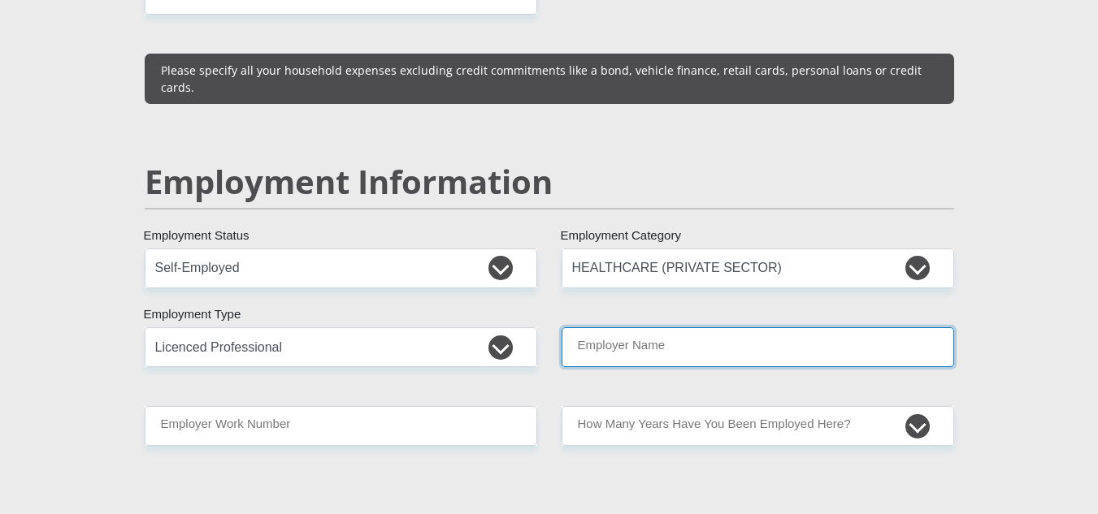
click at [645, 327] on input "Employer Name" at bounding box center [757, 347] width 392 height 40
type input "MotheoSocialServices"
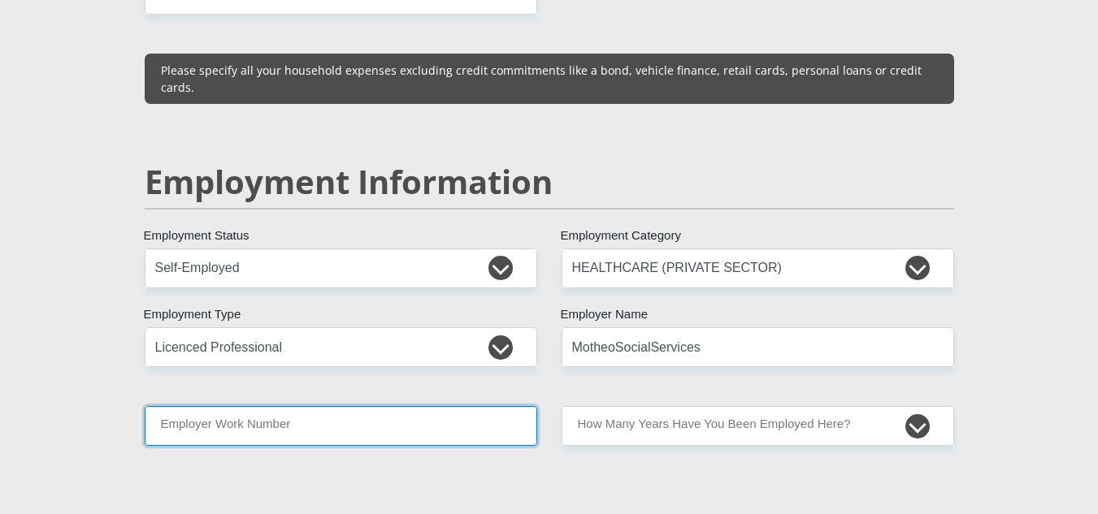
click at [303, 406] on input "Employer Work Number" at bounding box center [341, 426] width 392 height 40
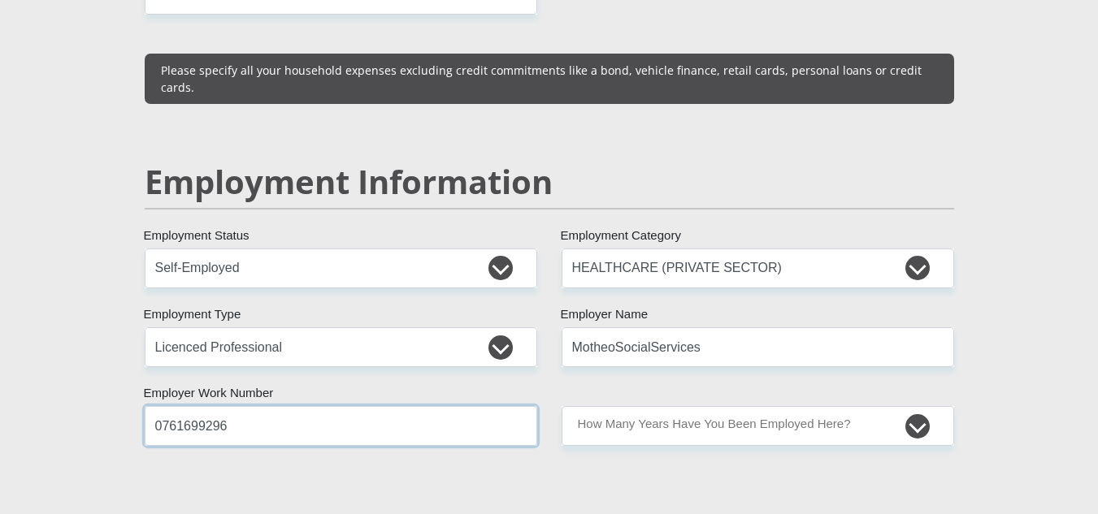
type input "0761699296"
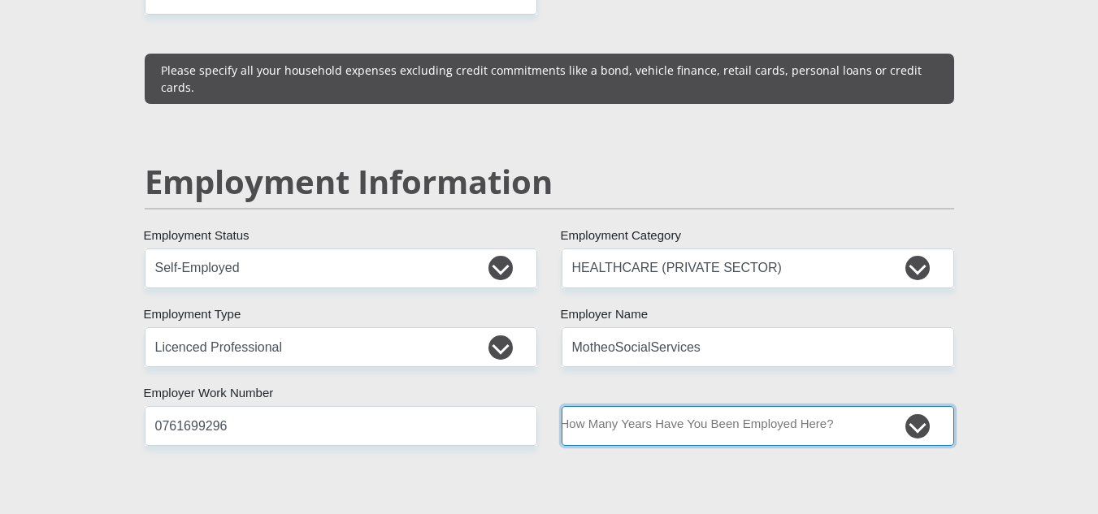
click at [664, 406] on select "less than 1 year 1-3 years 3-5 years 5+ years" at bounding box center [757, 426] width 392 height 40
select select "24"
click at [561, 406] on select "less than 1 year 1-3 years 3-5 years 5+ years" at bounding box center [757, 426] width 392 height 40
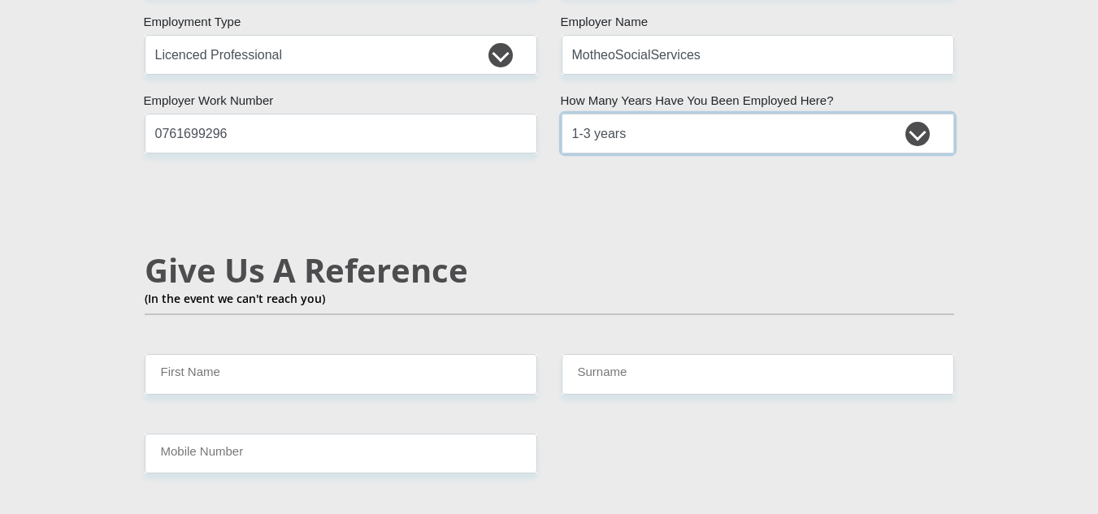
scroll to position [2762, 0]
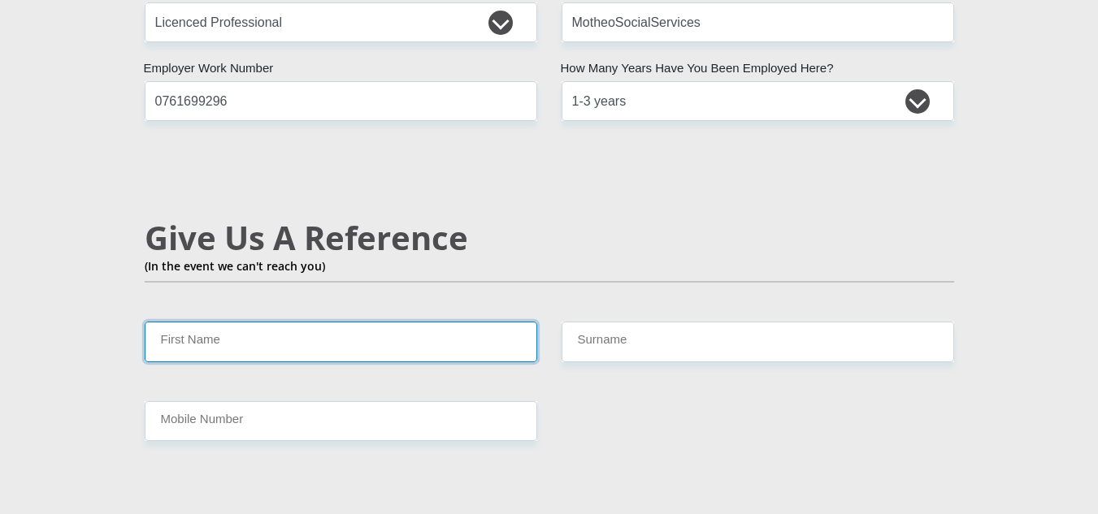
click at [306, 322] on input "First Name" at bounding box center [341, 342] width 392 height 40
type input "Mapula"
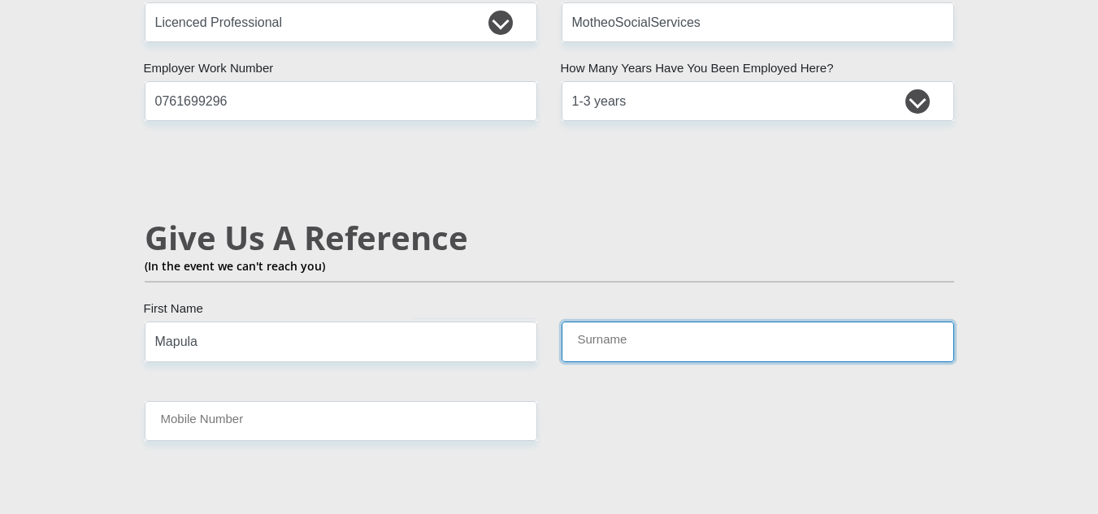
type input "Matlatse"
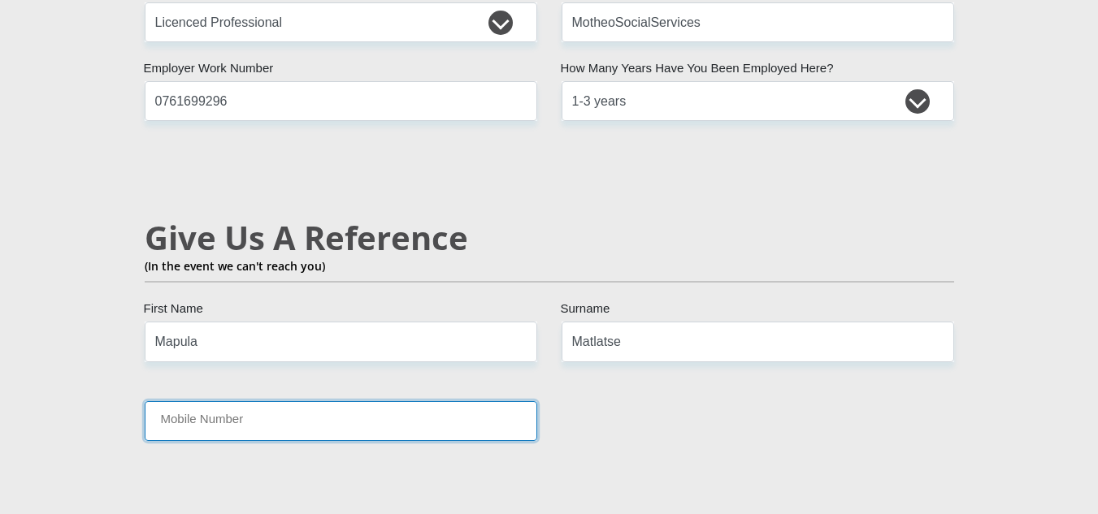
click at [304, 401] on input "Mobile Number" at bounding box center [341, 421] width 392 height 40
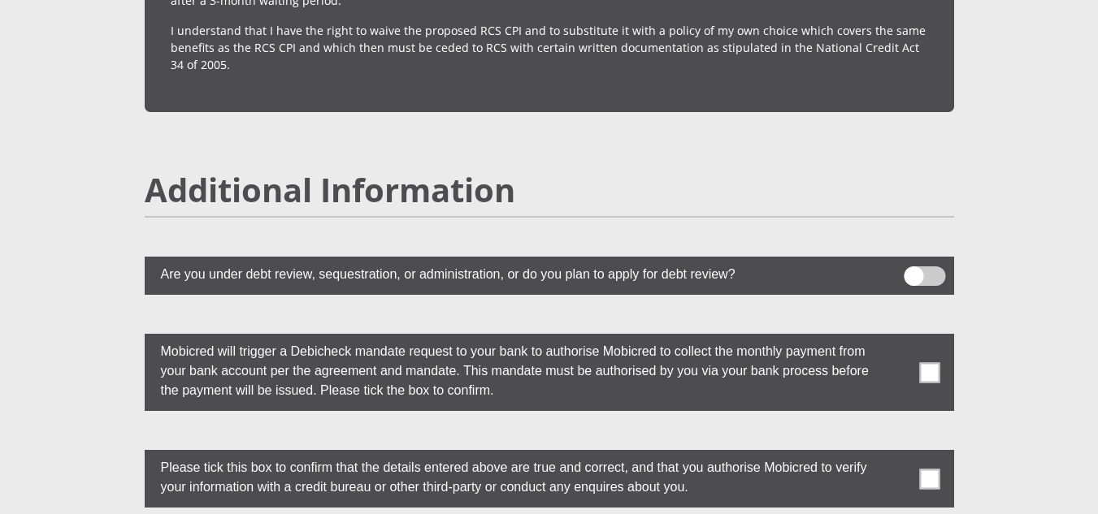
scroll to position [4409, 0]
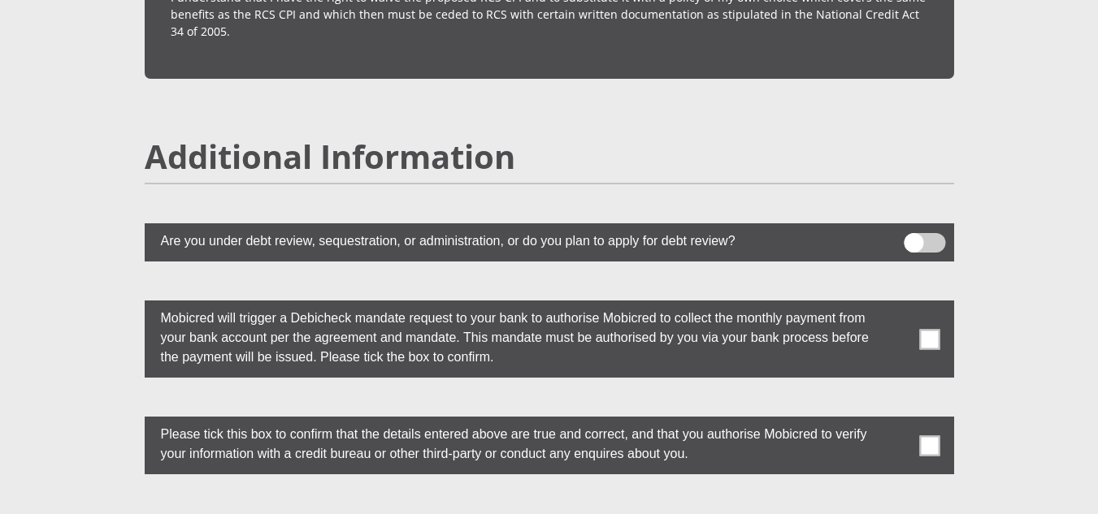
type input "0659989805"
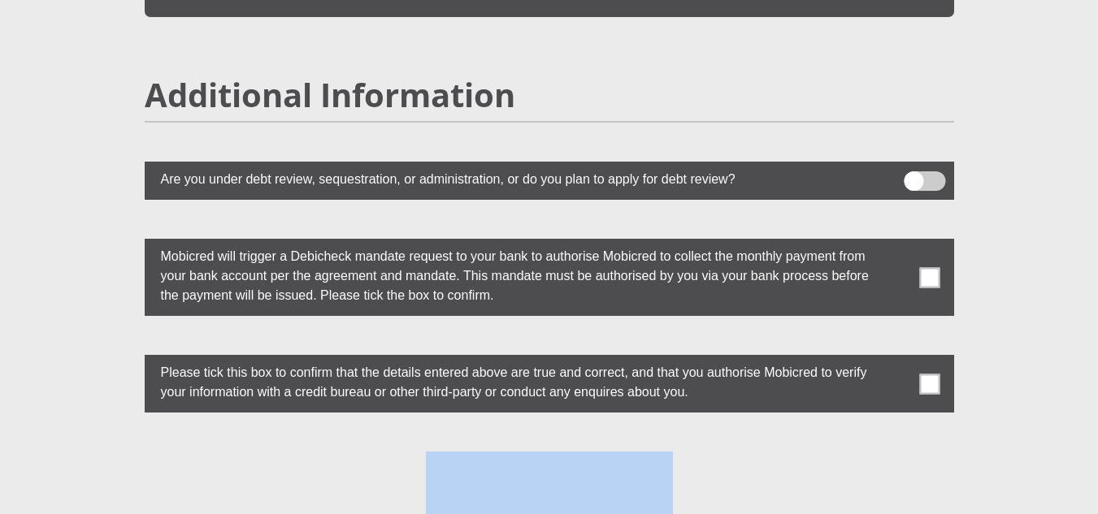
drag, startPoint x: 1096, startPoint y: 487, endPoint x: 1104, endPoint y: 502, distance: 16.7
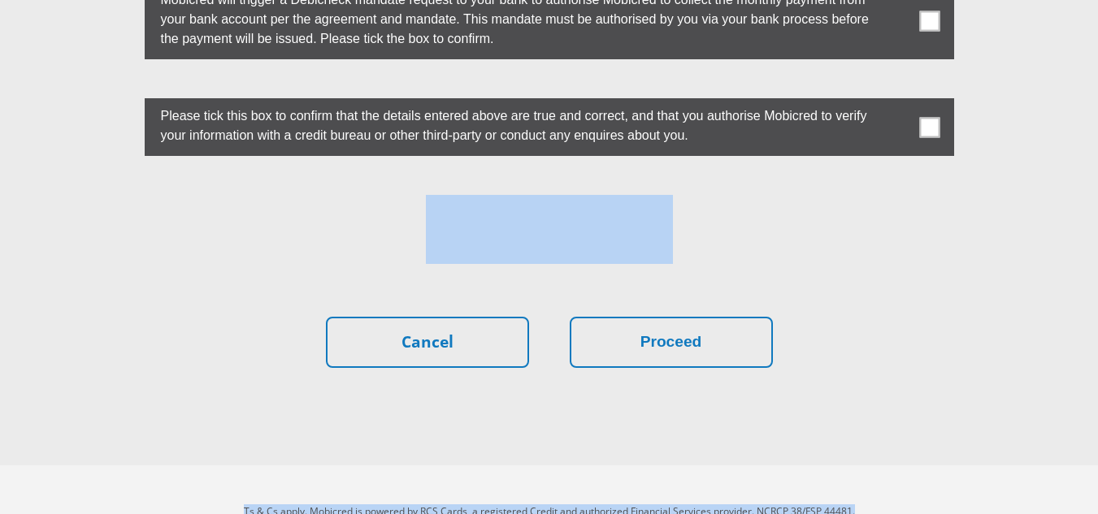
scroll to position [4735, 0]
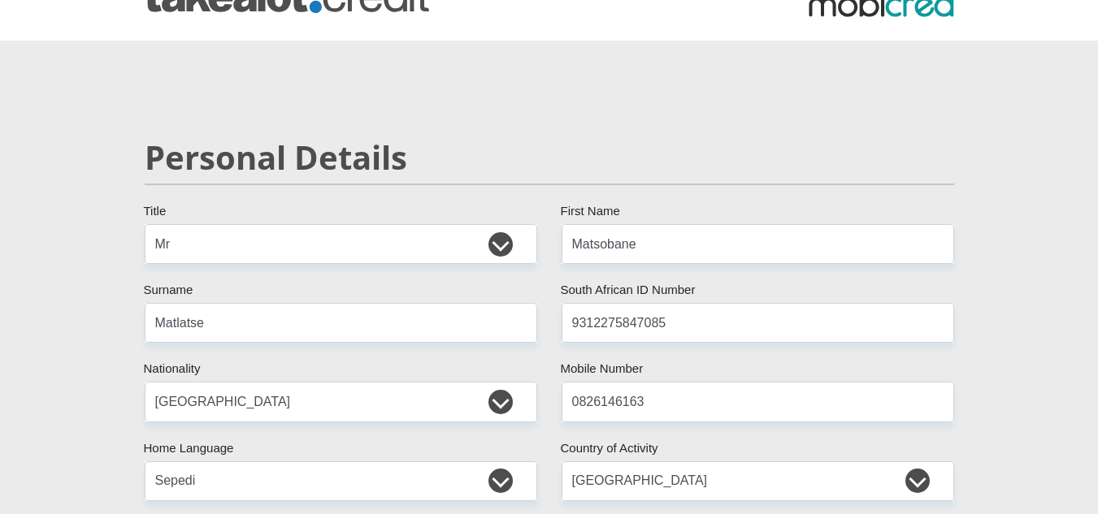
scroll to position [0, 0]
